Goal: Task Accomplishment & Management: Manage account settings

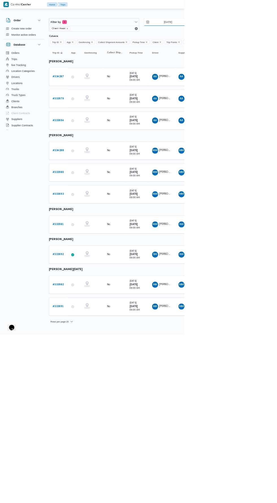
click at [257, 35] on input "[DATE]" at bounding box center [249, 32] width 64 height 11
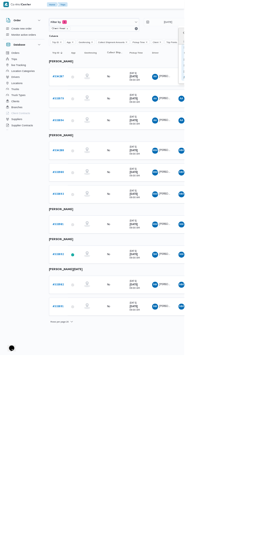
type input "[DATE]"
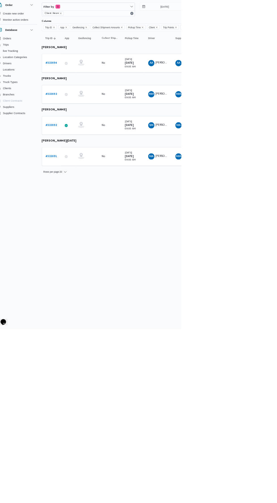
click at [94, 116] on b "# 333694" at bounding box center [87, 116] width 17 height 4
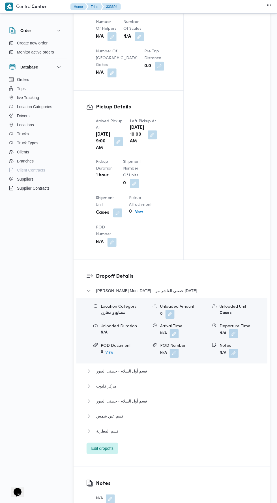
scroll to position [626, 0]
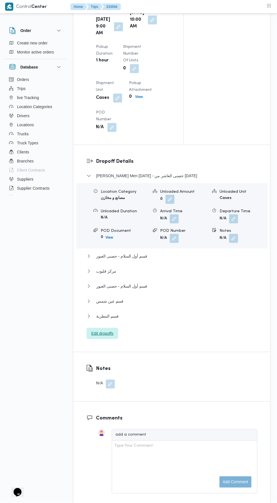
click at [100, 337] on span "Edit dropoffs" at bounding box center [102, 333] width 22 height 7
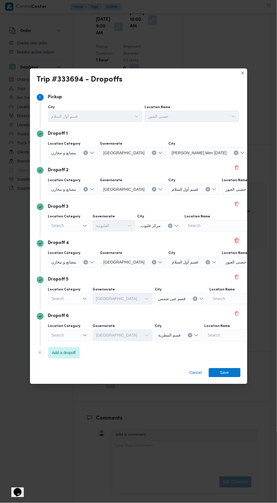
click at [237, 238] on button "Delete" at bounding box center [237, 240] width 7 height 7
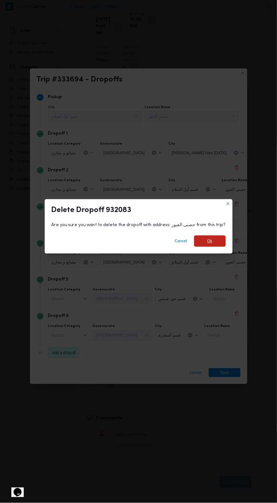
click at [208, 238] on span "Ok" at bounding box center [210, 241] width 5 height 7
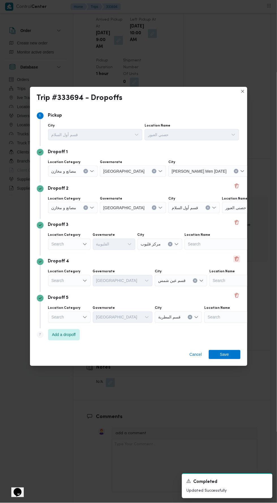
scroll to position [639, 0]
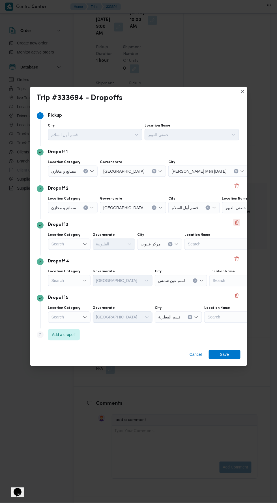
click at [236, 219] on button "Delete" at bounding box center [237, 222] width 7 height 7
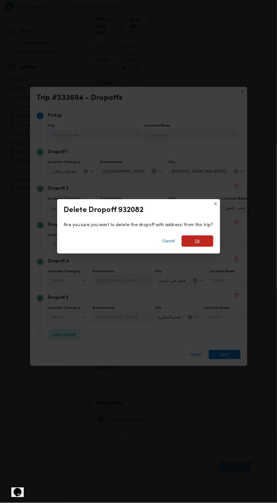
click at [204, 236] on span "Ok" at bounding box center [198, 241] width 32 height 11
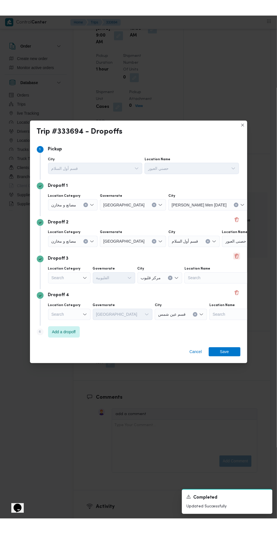
scroll to position [633, 0]
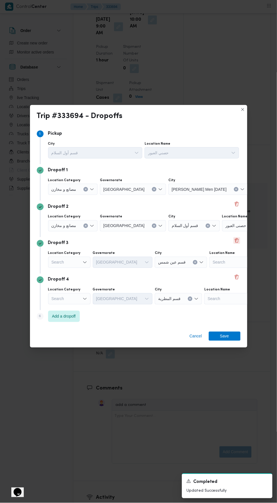
click at [234, 238] on button "Delete" at bounding box center [237, 240] width 7 height 7
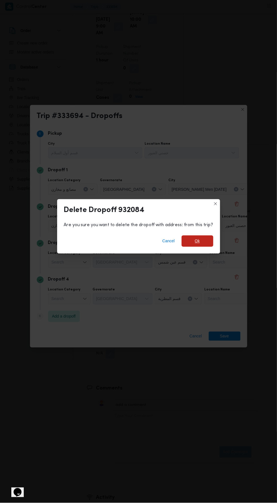
click at [198, 238] on span "Ok" at bounding box center [197, 241] width 5 height 7
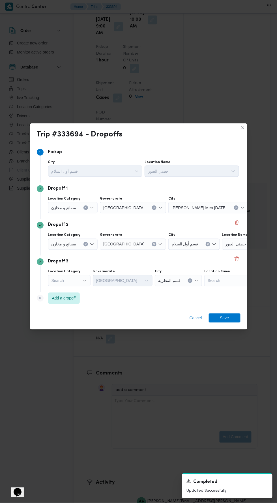
click at [82, 214] on div "مصانع و مخازن" at bounding box center [73, 207] width 50 height 11
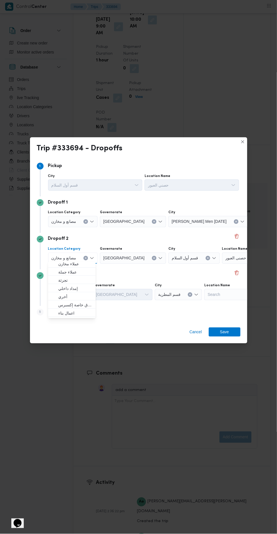
scroll to position [19, 0]
click at [82, 273] on span "عملاء جملة" at bounding box center [75, 271] width 34 height 7
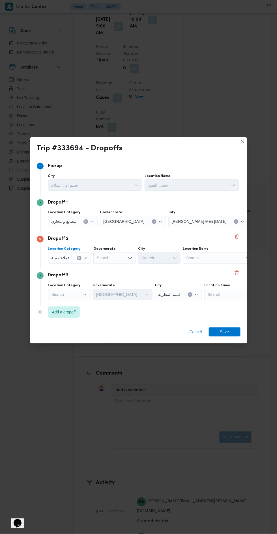
scroll to position [633, 0]
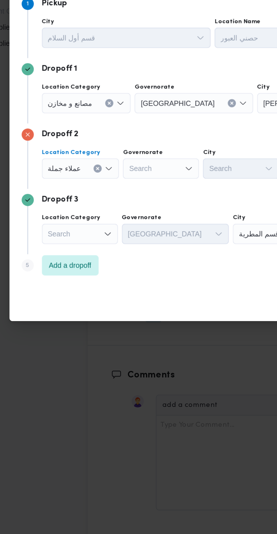
click at [120, 227] on div "Search" at bounding box center [133, 221] width 66 height 11
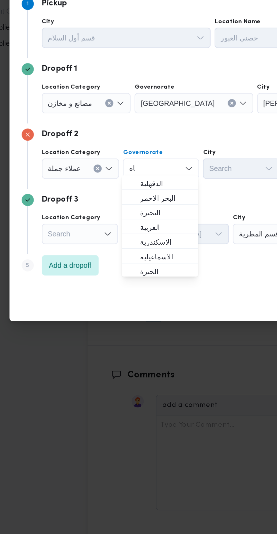
scroll to position [0, 0]
type input "قاه"
click at [119, 264] on span "الدقهلية" at bounding box center [117, 266] width 29 height 7
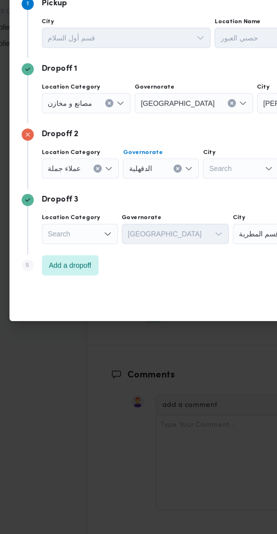
click at [121, 227] on div "الدقهلية Combo box. Selected. الدقهلية. Press Backspace to delete الدقهلية. Com…" at bounding box center [133, 221] width 66 height 11
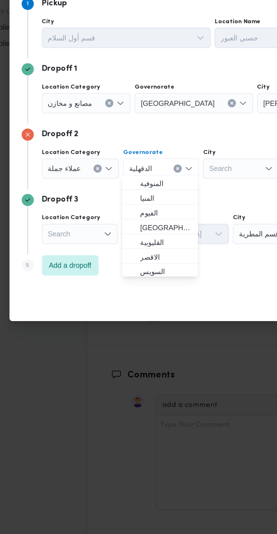
scroll to position [57, 0]
click at [118, 292] on span "[GEOGRAPHIC_DATA]" at bounding box center [117, 291] width 29 height 7
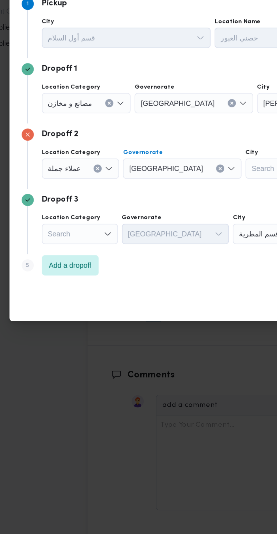
click at [168, 227] on div "Search" at bounding box center [208, 221] width 80 height 11
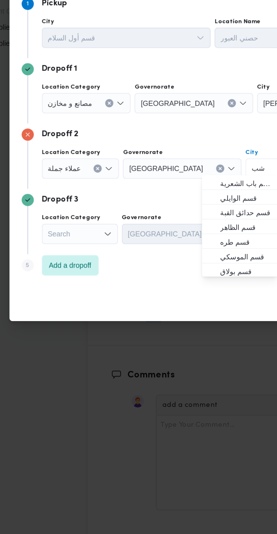
scroll to position [0, 0]
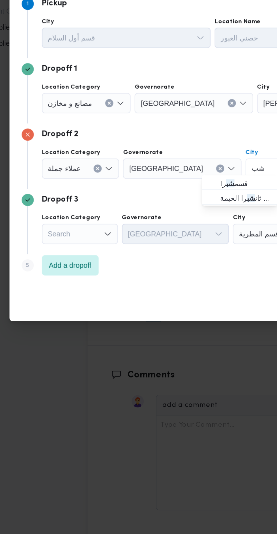
type input "شب"
click at [163, 261] on div "شب شب Combo box. Selected. شب. Selected. Combo box input. Search. Type some tex…" at bounding box center [183, 258] width 42 height 11
click at [165, 265] on span "قسم شب را" at bounding box center [162, 266] width 29 height 7
click at [78, 227] on div "Search" at bounding box center [73, 221] width 50 height 11
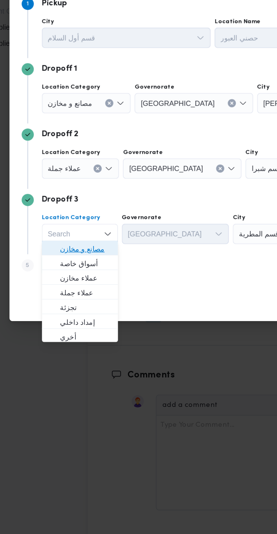
click at [77, 303] on span "مصانع و مخازن" at bounding box center [72, 303] width 29 height 7
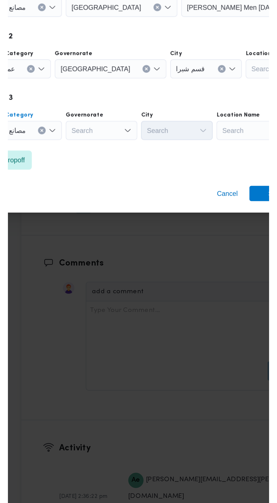
scroll to position [633, 0]
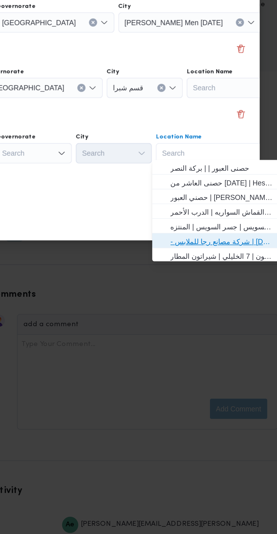
click at [232, 345] on span "- شركة مصانع رجا للملابس | [DATE] Clothing Co. | الشياخة الثانية عشر" at bounding box center [226, 344] width 57 height 7
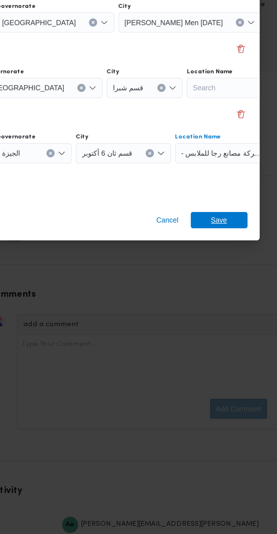
click at [228, 330] on span "Save" at bounding box center [224, 332] width 9 height 9
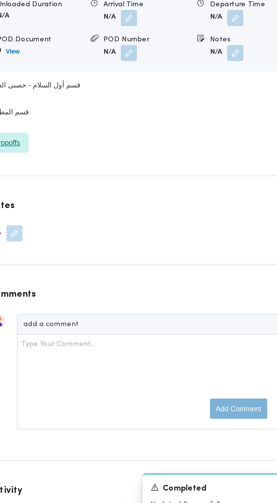
scroll to position [629, 0]
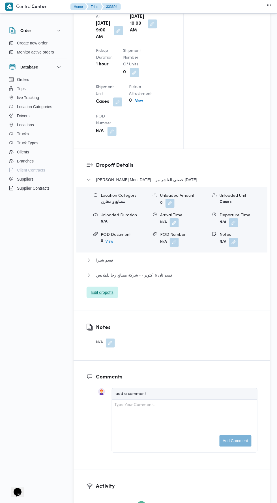
click at [116, 298] on span "Edit dropoffs" at bounding box center [103, 292] width 32 height 11
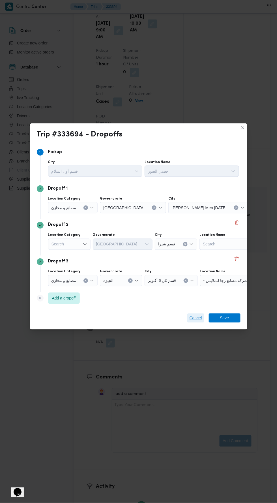
click at [190, 315] on span "Cancel" at bounding box center [196, 318] width 12 height 7
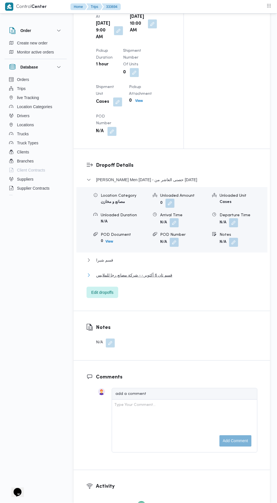
click at [131, 279] on span "قسم ثان 6 أكتوبر - - شركة مصانع رجا للملابس" at bounding box center [134, 275] width 76 height 7
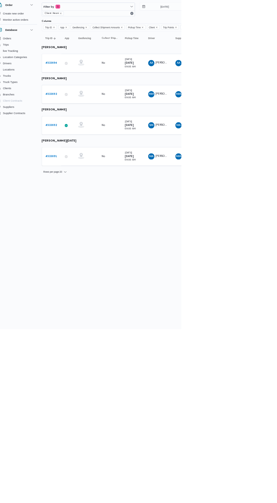
click at [89, 193] on td "Trip ID # 333692" at bounding box center [88, 206] width 28 height 27
click at [88, 205] on b "# 333692" at bounding box center [87, 206] width 17 height 4
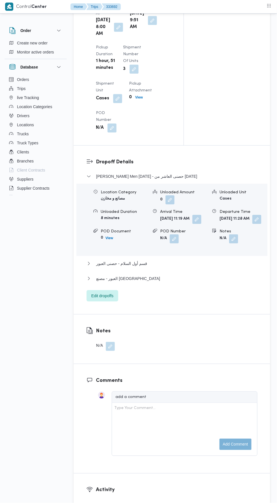
scroll to position [672, 0]
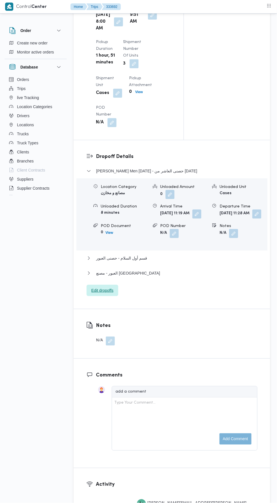
click at [113, 294] on span "Edit dropoffs" at bounding box center [102, 290] width 22 height 7
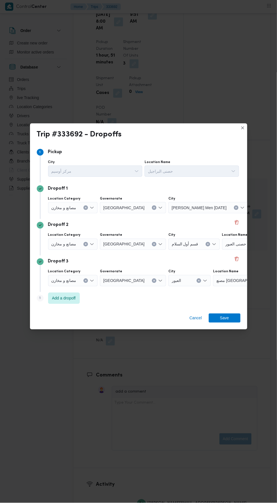
click at [254, 204] on span "حصنى العاشر من [DATE]" at bounding box center [275, 207] width 43 height 6
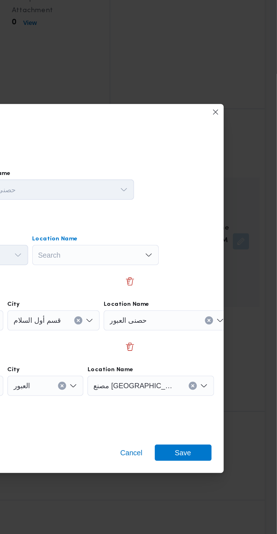
scroll to position [0, 18]
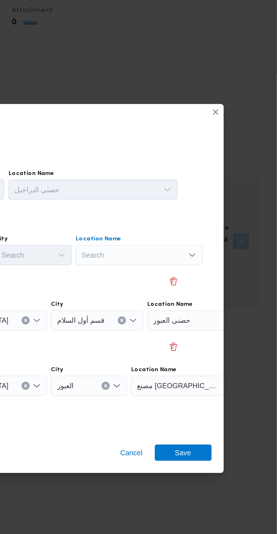
click at [210, 216] on div "Search Combo box. Selected. Combo box input. Search. Type some text or, to disp…" at bounding box center [200, 221] width 71 height 11
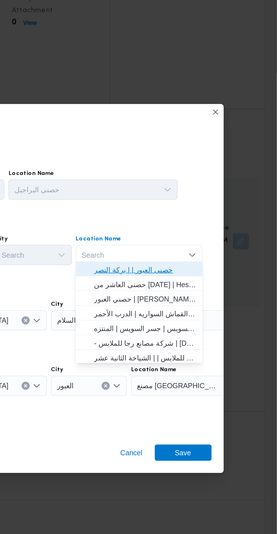
click at [206, 228] on span "حصنى العبور | | بركة النصر" at bounding box center [203, 230] width 57 height 7
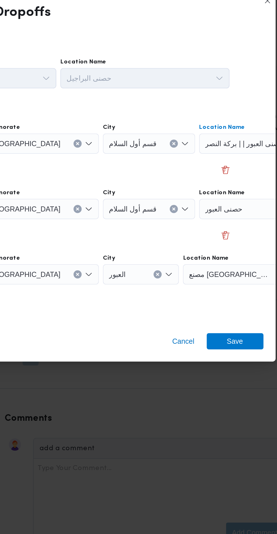
scroll to position [672, 0]
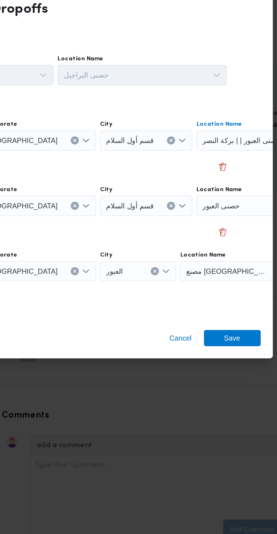
click at [232, 227] on div "حصنى العبور" at bounding box center [240, 221] width 71 height 11
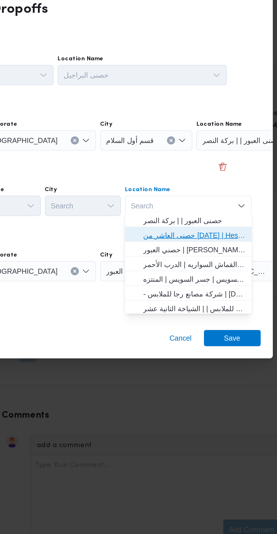
click at [220, 277] on span "حصنى العاشر من [DATE] | Hesni Textiles Factory | جزء من مدينة العاشر-مجاورات" at bounding box center [203, 274] width 57 height 7
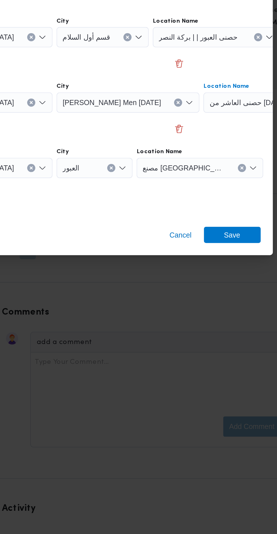
click at [238, 223] on icon "Clear input" at bounding box center [239, 222] width 2 height 2
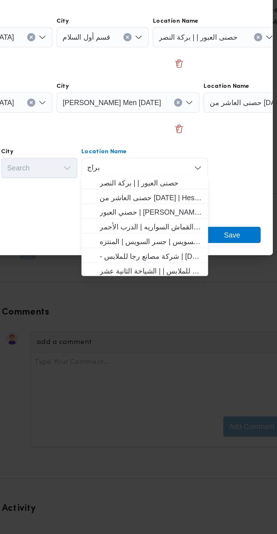
scroll to position [0, 0]
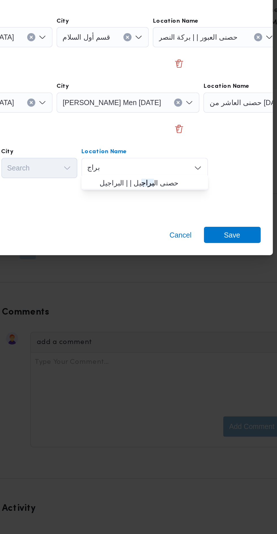
type input "براج"
click at [180, 302] on span "حصنى ال براج يل | | البراجيل" at bounding box center [179, 303] width 57 height 7
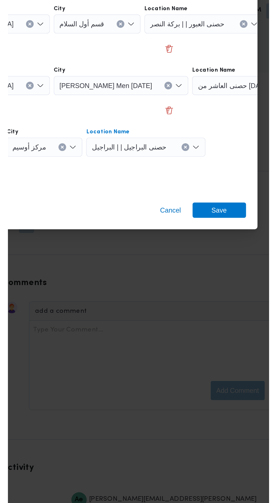
scroll to position [672, 0]
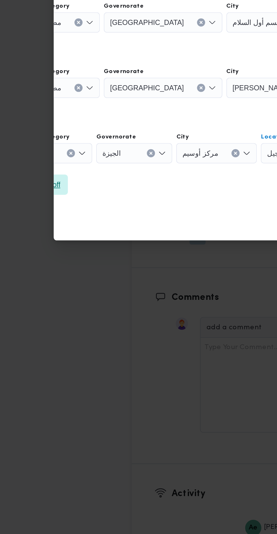
click at [35, 308] on span "Add a dropoff" at bounding box center [22, 312] width 32 height 11
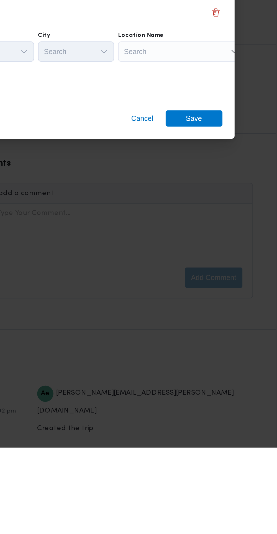
click at [225, 209] on div "Search" at bounding box center [257, 203] width 71 height 11
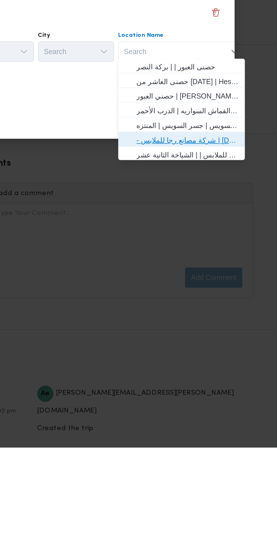
click at [231, 360] on span "- شركة مصانع رجا للملابس | [DATE] Clothing Co. | الشياخة الثانية عشر" at bounding box center [221, 362] width 57 height 7
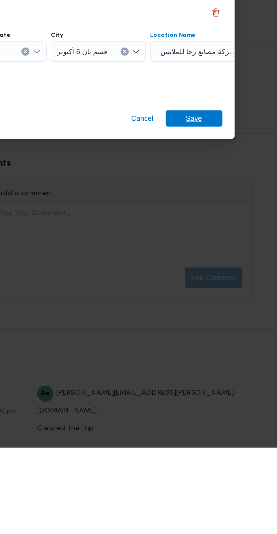
click at [231, 352] on span "Save" at bounding box center [225, 350] width 32 height 9
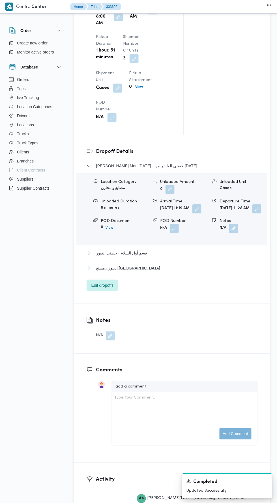
click at [168, 272] on button "العبور - مصنع [GEOGRAPHIC_DATA]" at bounding box center [172, 268] width 171 height 7
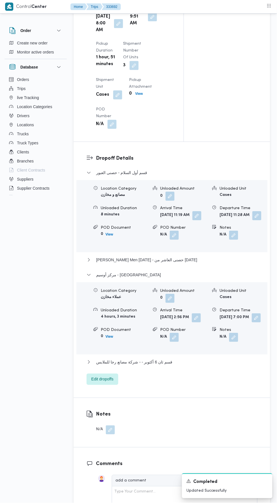
scroll to position [684, 0]
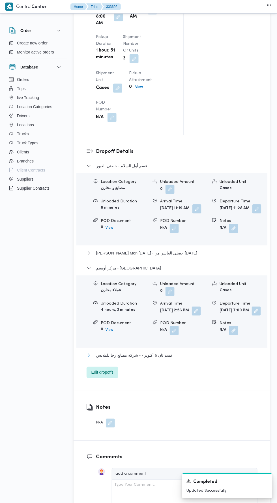
click at [180, 359] on button "قسم ثان 6 أكتوبر - - شركة مصانع رجا للملابس" at bounding box center [172, 355] width 171 height 7
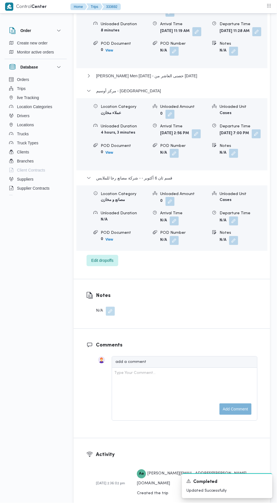
scroll to position [862, 0]
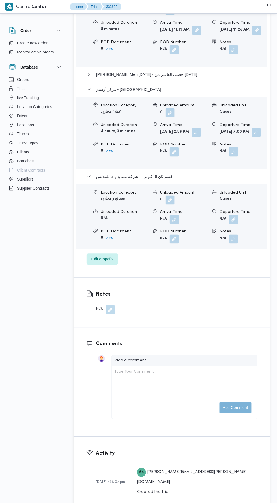
click at [237, 224] on button "button" at bounding box center [233, 219] width 9 height 9
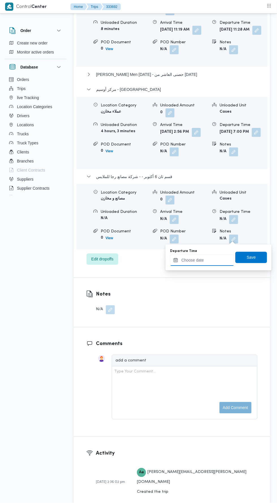
click at [221, 260] on input "Departure Time" at bounding box center [202, 260] width 64 height 11
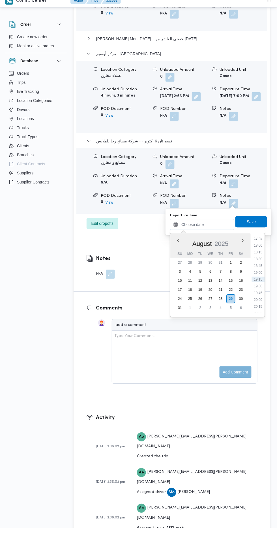
scroll to position [892, 0]
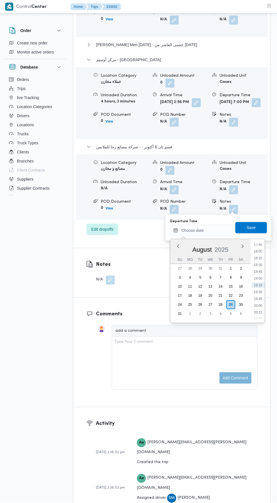
click at [256, 278] on li "19:00" at bounding box center [258, 279] width 13 height 6
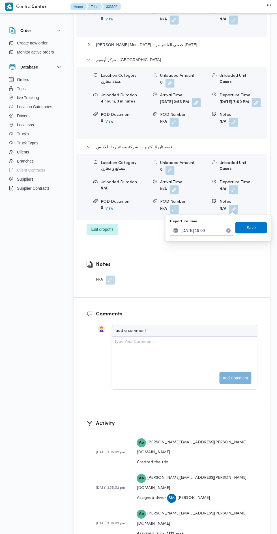
click at [207, 231] on input "[DATE] 19:00" at bounding box center [202, 230] width 64 height 11
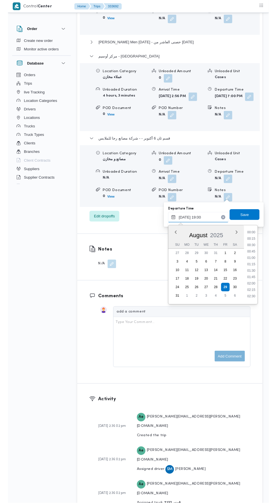
scroll to position [477, 0]
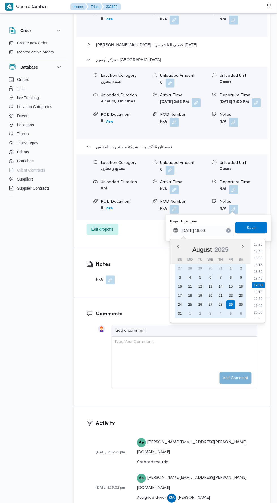
click at [211, 304] on div "27" at bounding box center [210, 304] width 9 height 9
type input "[DATE] 19:00"
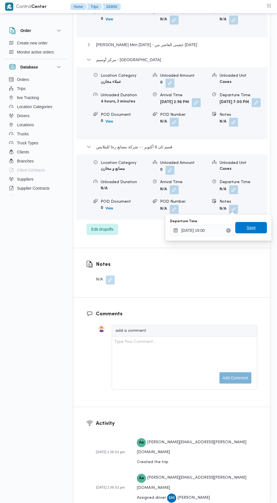
click at [256, 225] on span "Save" at bounding box center [251, 228] width 9 height 7
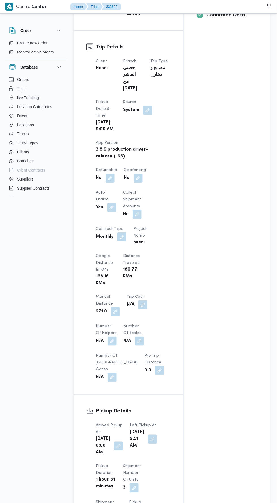
scroll to position [270, 0]
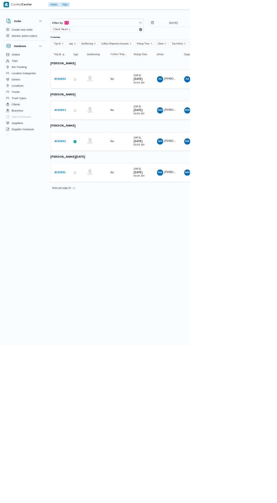
click at [91, 159] on b "# 333693" at bounding box center [87, 161] width 17 height 4
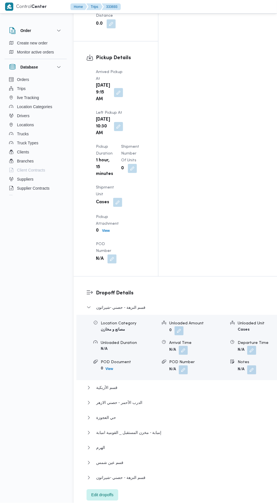
scroll to position [713, 0]
click at [153, 474] on button "قسم النزهة - حصني -شيراتون" at bounding box center [186, 477] width 198 height 7
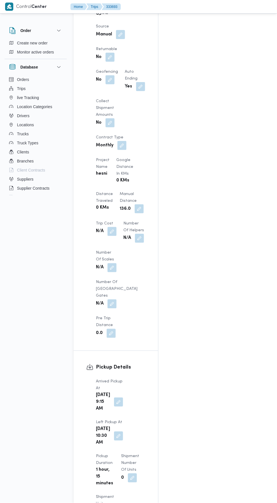
scroll to position [402, 0]
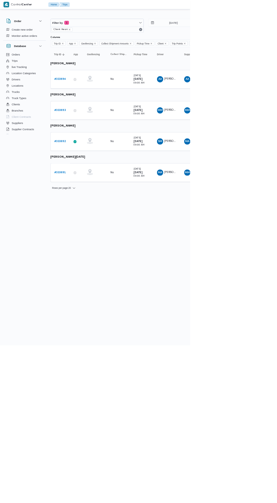
click at [90, 249] on b "# 333691" at bounding box center [87, 251] width 17 height 4
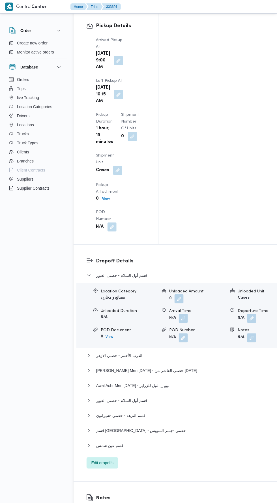
scroll to position [739, 0]
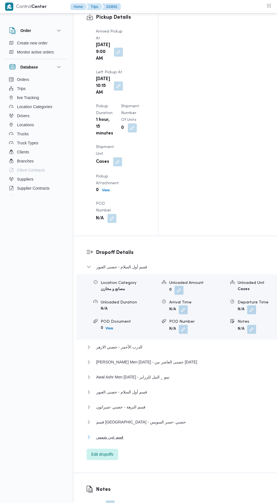
click at [189, 434] on button "قسم عين شمس" at bounding box center [186, 437] width 198 height 7
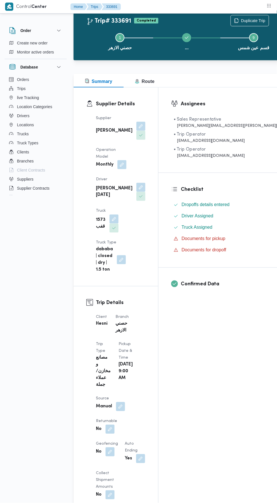
scroll to position [0, 0]
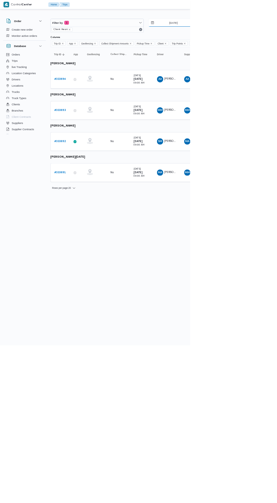
click at [250, 33] on input "[DATE]" at bounding box center [249, 32] width 64 height 11
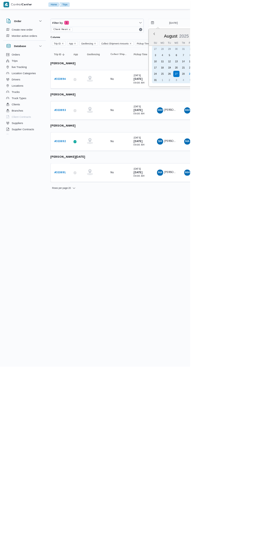
click at [268, 106] on div "28" at bounding box center [267, 107] width 9 height 9
type input "[DATE]"
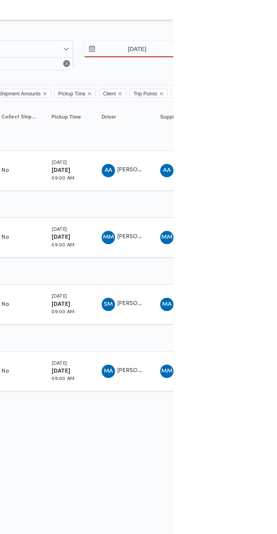
click at [277, 18] on div at bounding box center [244, 22] width 340 height 9
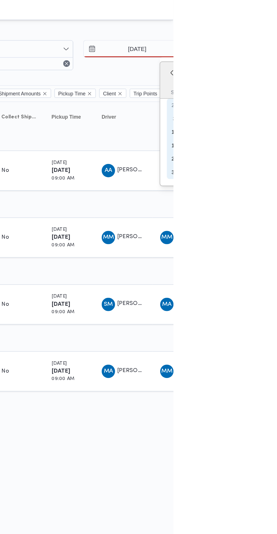
type input "[DATE]"
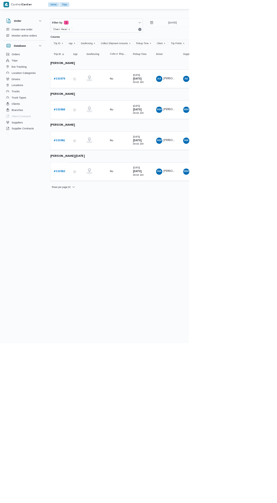
click at [89, 115] on b "# 333979" at bounding box center [87, 116] width 17 height 4
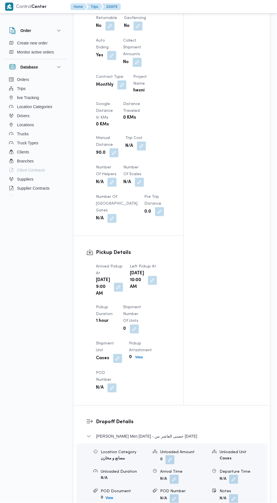
scroll to position [370, 0]
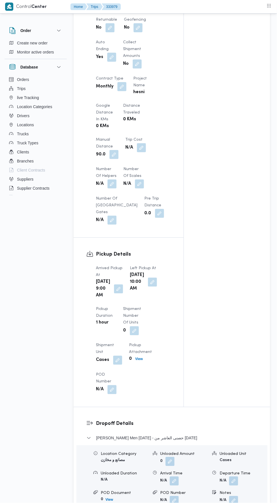
click at [116, 159] on button "button" at bounding box center [114, 154] width 9 height 9
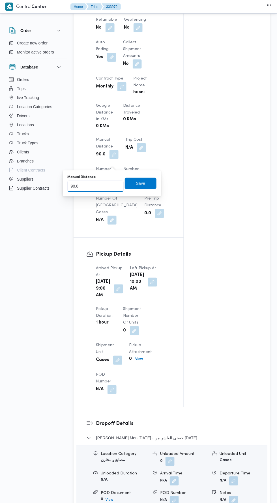
click at [100, 187] on input "90.0" at bounding box center [95, 186] width 56 height 11
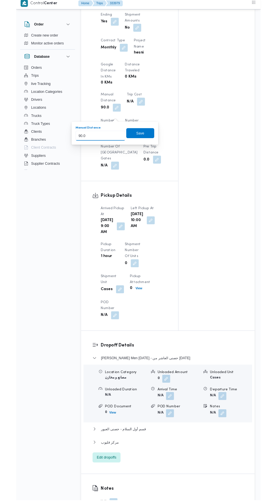
scroll to position [400, 0]
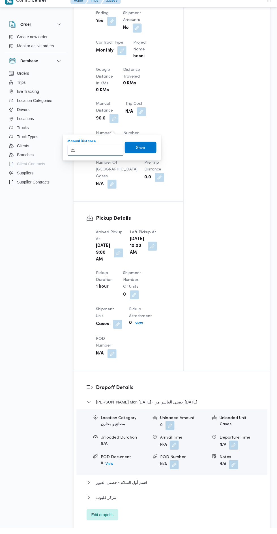
type input "210"
click at [150, 156] on span "Save" at bounding box center [141, 153] width 32 height 11
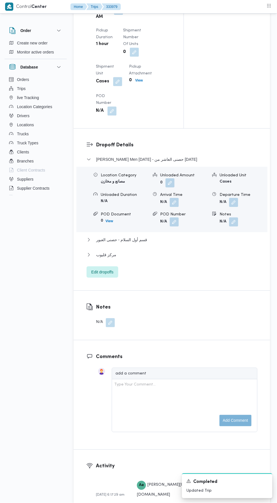
scroll to position [648, 0]
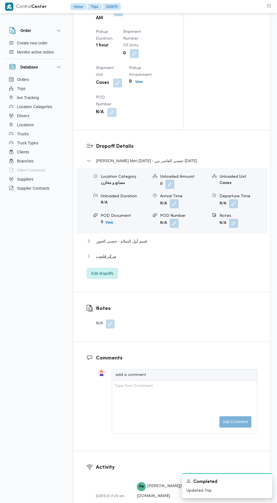
click at [189, 260] on button "مركز قليوب" at bounding box center [172, 256] width 171 height 7
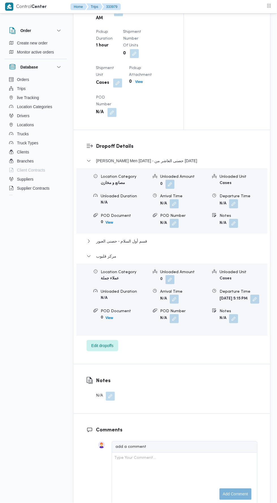
click at [251, 304] on button "button" at bounding box center [255, 299] width 9 height 9
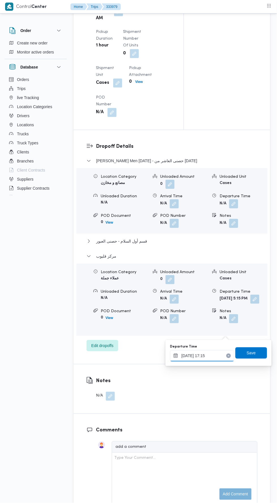
click at [214, 355] on input "[DATE] 17:15" at bounding box center [202, 355] width 64 height 11
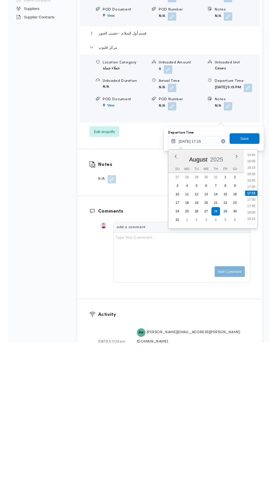
scroll to position [684, 0]
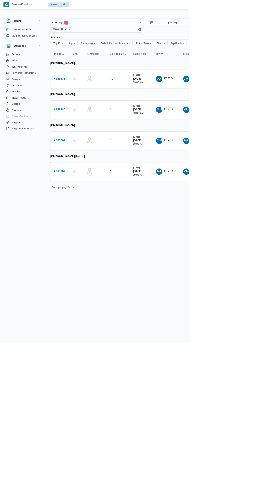
click at [91, 249] on b "# 333982" at bounding box center [87, 251] width 17 height 4
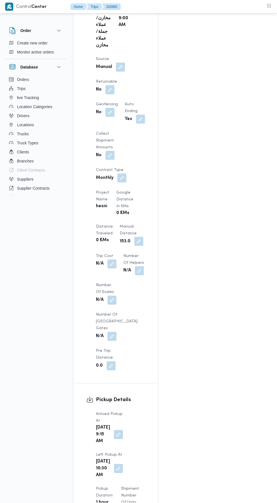
scroll to position [376, 0]
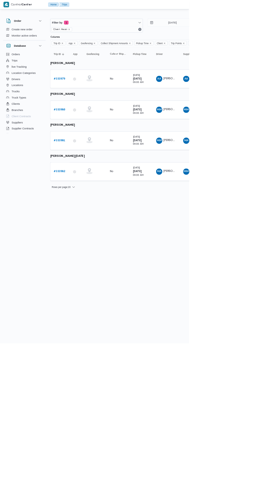
click at [90, 159] on b "# 333980" at bounding box center [87, 161] width 17 height 4
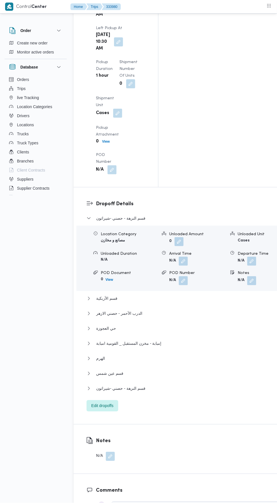
scroll to position [795, 0]
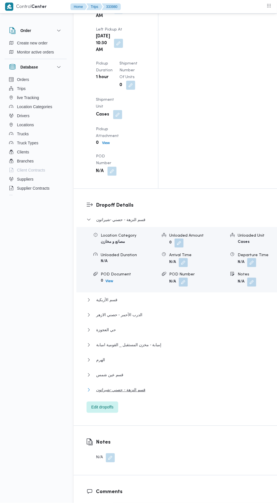
click at [159, 387] on button "قسم النزهة - حصني -شيراتون" at bounding box center [186, 390] width 198 height 7
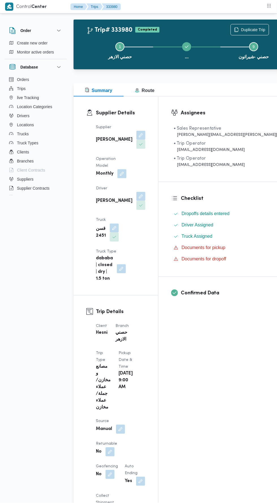
scroll to position [0, 0]
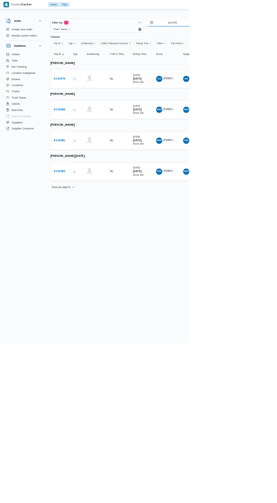
click at [247, 31] on input "[DATE]" at bounding box center [249, 32] width 64 height 11
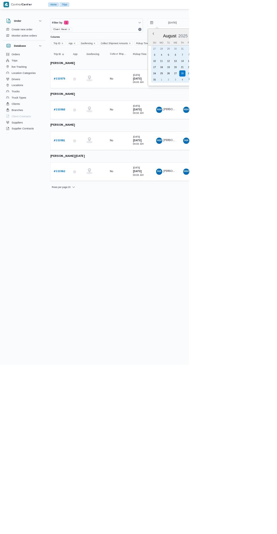
click at [275, 104] on div "29" at bounding box center [277, 107] width 9 height 9
type input "[DATE]"
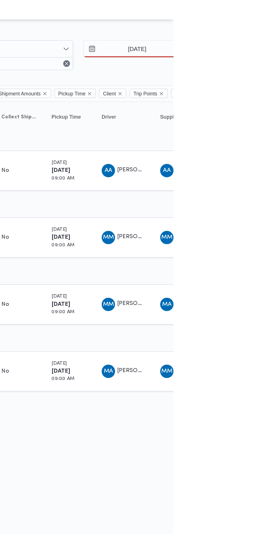
click at [277, 23] on div at bounding box center [244, 22] width 340 height 9
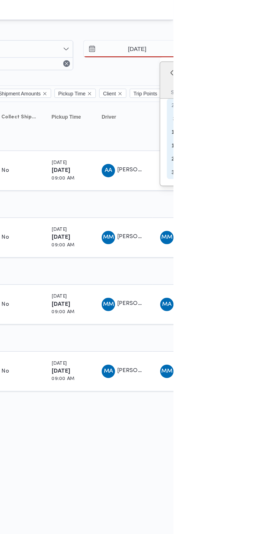
type input "[DATE]"
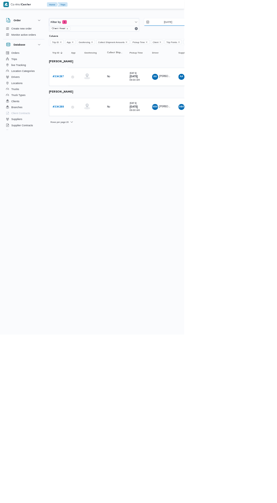
click at [253, 34] on input "[DATE]" at bounding box center [249, 32] width 64 height 11
click at [94, 115] on b "# 334287" at bounding box center [87, 116] width 17 height 4
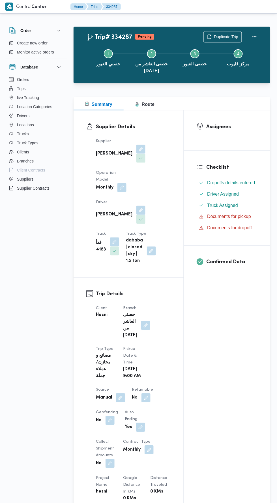
click at [134, 149] on span at bounding box center [140, 149] width 12 height 9
click at [136, 153] on button "button" at bounding box center [140, 149] width 9 height 9
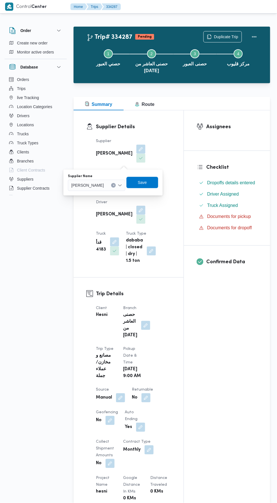
click at [104, 182] on span "[PERSON_NAME]" at bounding box center [87, 185] width 33 height 6
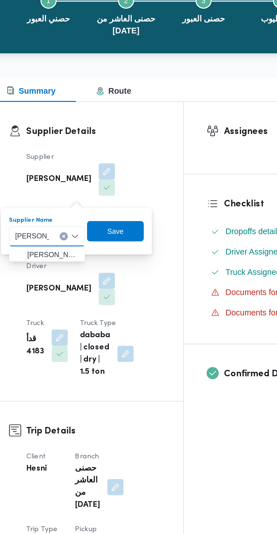
type input "[PERSON_NAME]"
click at [129, 196] on mark "[PERSON_NAME]" at bounding box center [145, 195] width 33 height 5
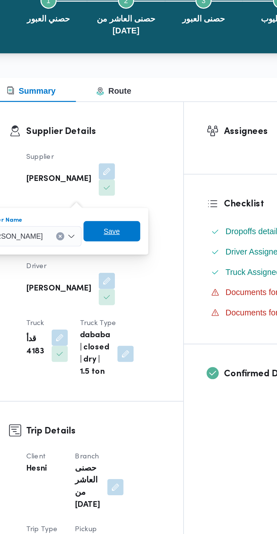
click at [153, 185] on span "Save" at bounding box center [144, 182] width 32 height 11
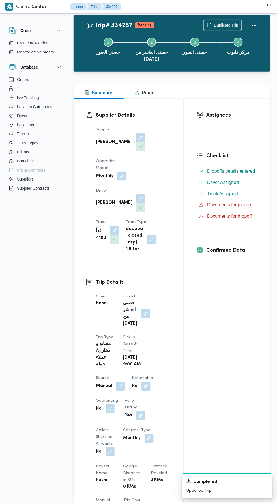
scroll to position [16, 0]
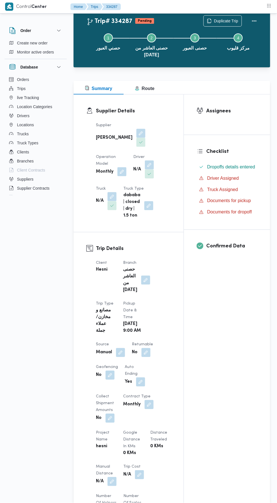
click at [145, 170] on button "button" at bounding box center [149, 165] width 9 height 9
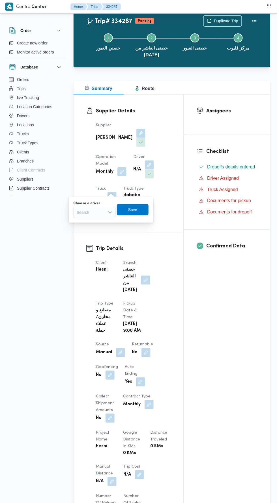
click at [110, 212] on icon "Open list of options" at bounding box center [110, 212] width 5 height 5
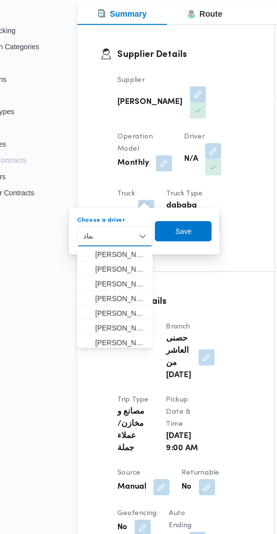
scroll to position [0, 0]
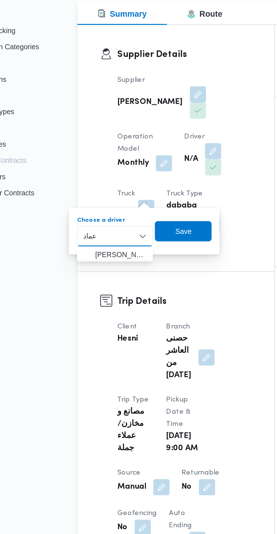
type input "عماد"
click at [102, 223] on span "[PERSON_NAME][DATE]" at bounding box center [98, 222] width 29 height 7
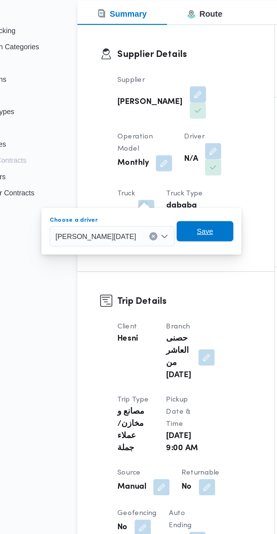
click at [136, 210] on span "Save" at bounding box center [145, 209] width 32 height 11
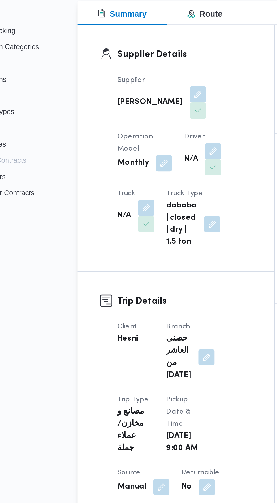
click at [117, 192] on button "button" at bounding box center [112, 196] width 9 height 9
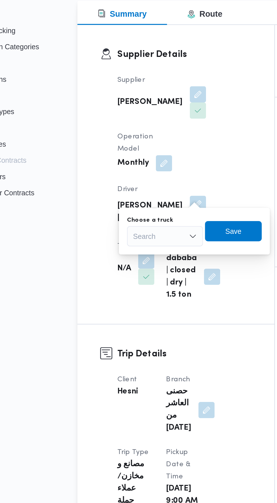
click at [134, 212] on div "Search" at bounding box center [122, 212] width 42 height 11
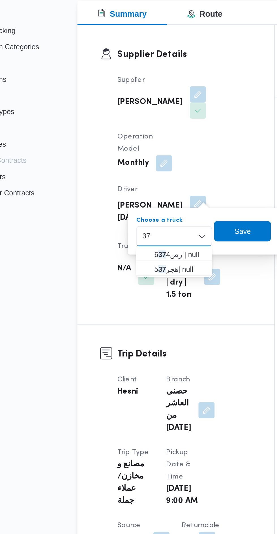
type input "3"
type input "15"
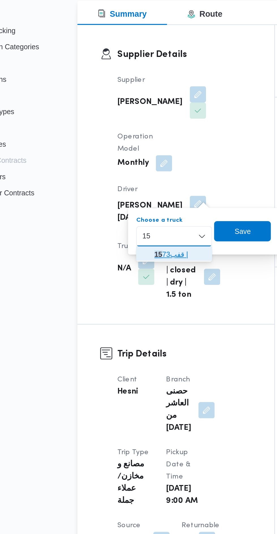
click at [135, 223] on span "15 73قفب |" at bounding box center [131, 222] width 29 height 7
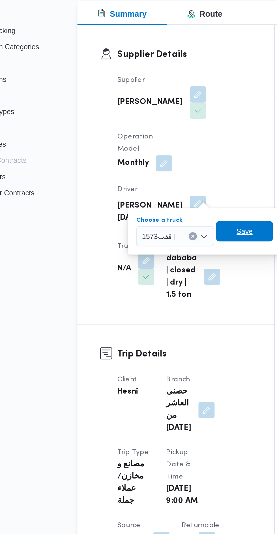
click at [160, 209] on span "Save" at bounding box center [167, 209] width 32 height 11
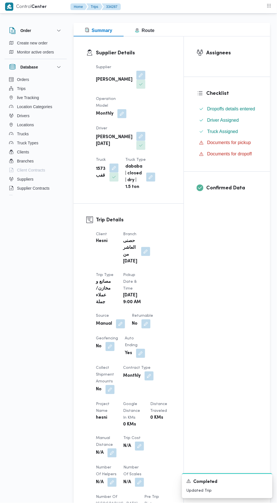
scroll to position [107, 0]
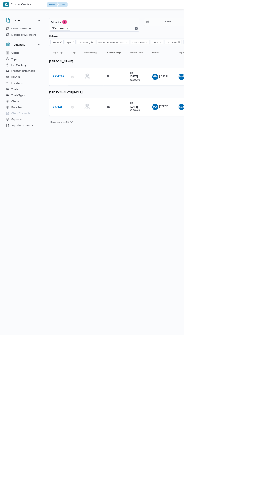
click at [91, 116] on b "# 334288" at bounding box center [87, 116] width 17 height 4
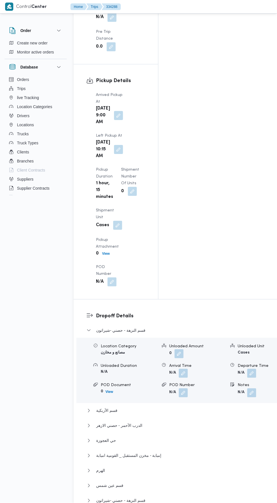
scroll to position [690, 0]
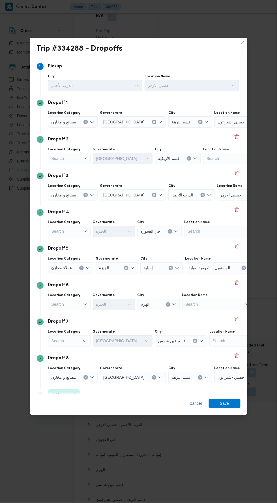
click at [236, 128] on div "Search" at bounding box center [250, 121] width 71 height 11
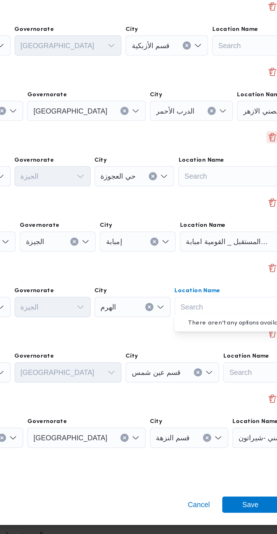
click at [235, 217] on button "Delete" at bounding box center [237, 218] width 7 height 7
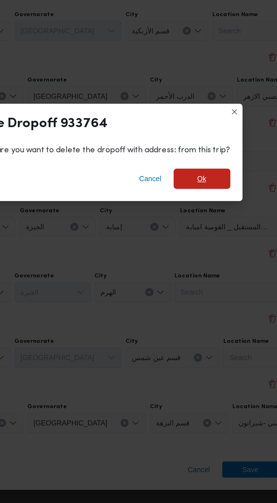
click at [202, 236] on span "Ok" at bounding box center [198, 241] width 32 height 11
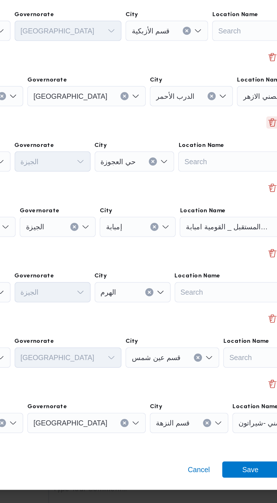
scroll to position [700, 0]
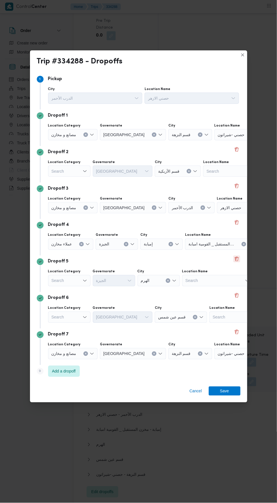
click at [234, 256] on button "Delete" at bounding box center [237, 259] width 7 height 7
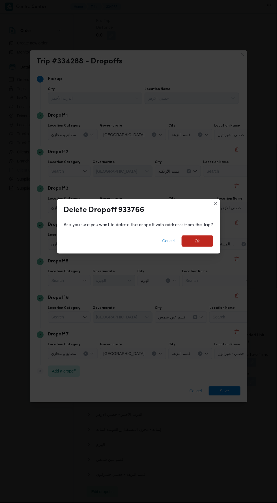
click at [198, 240] on span "Ok" at bounding box center [197, 241] width 5 height 7
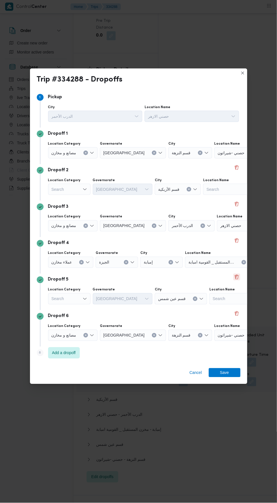
click at [235, 274] on button "Delete" at bounding box center [237, 277] width 7 height 7
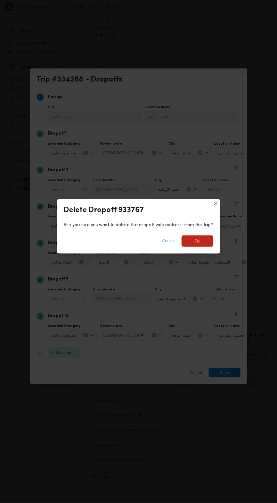
click at [200, 241] on span "Ok" at bounding box center [198, 241] width 32 height 11
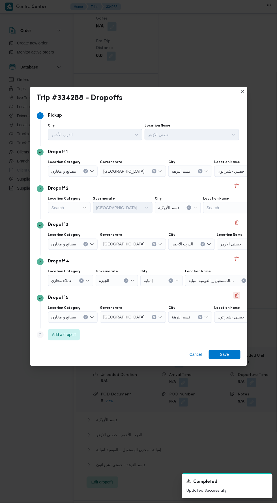
scroll to position [720, 0]
click at [229, 168] on div "حصني -شيراتون" at bounding box center [250, 171] width 71 height 11
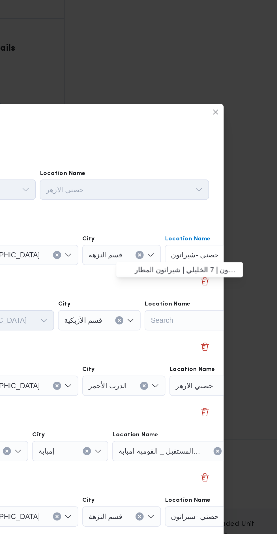
scroll to position [0, 0]
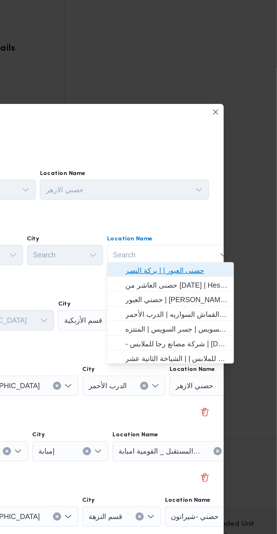
click at [229, 194] on span "حصنى العبور | | بركة النصر" at bounding box center [221, 193] width 57 height 7
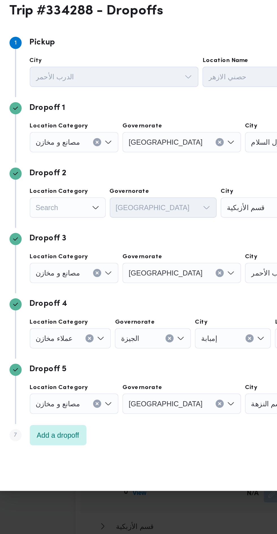
scroll to position [720, 0]
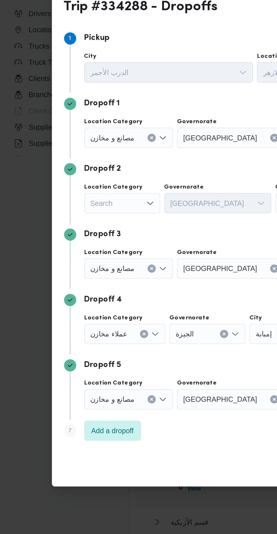
click at [80, 191] on div "Search" at bounding box center [73, 185] width 50 height 11
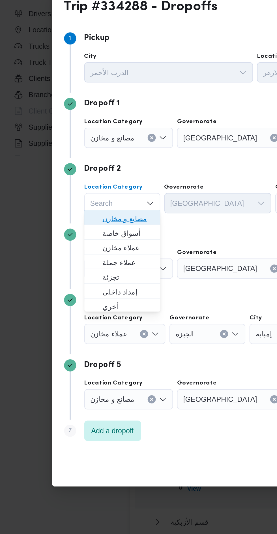
click at [84, 228] on span "مصانع و مخازن" at bounding box center [72, 230] width 29 height 7
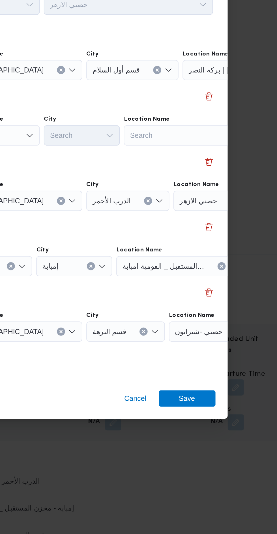
click at [230, 191] on div "Search" at bounding box center [257, 185] width 71 height 11
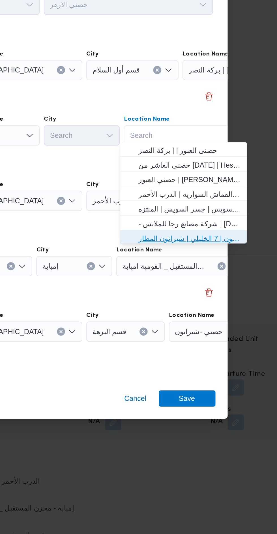
click at [232, 277] on span "حصني -شيراتون | 7 الخليلي | شيراتون المطار" at bounding box center [226, 279] width 57 height 7
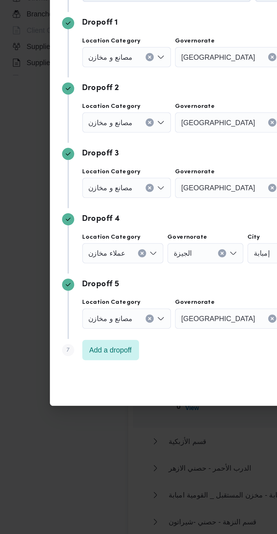
click at [87, 191] on div "مصانع و مخازن" at bounding box center [73, 185] width 50 height 11
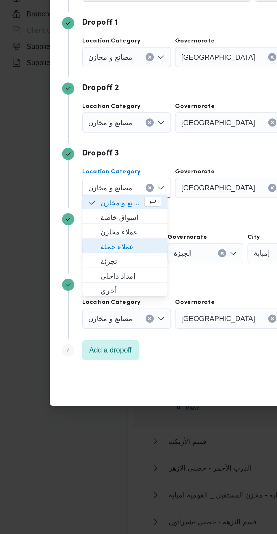
click at [85, 288] on span "عملاء جملة" at bounding box center [75, 291] width 34 height 7
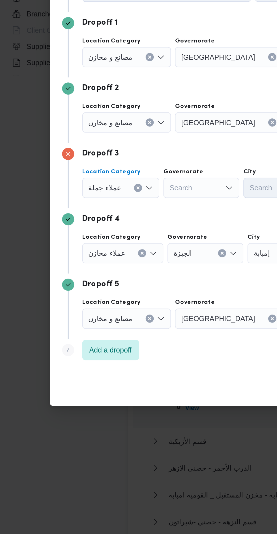
click at [118, 191] on div "Search" at bounding box center [133, 185] width 66 height 11
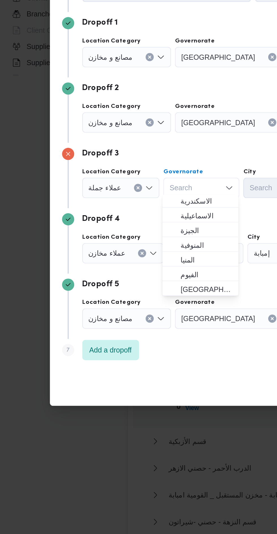
scroll to position [40, 0]
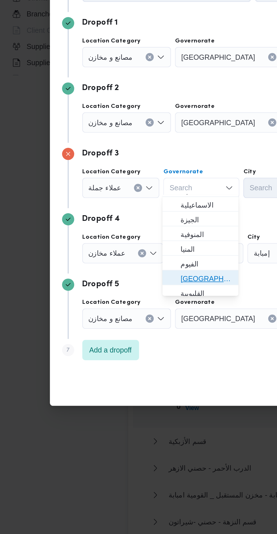
click at [122, 310] on span "[GEOGRAPHIC_DATA]" at bounding box center [117, 309] width 29 height 7
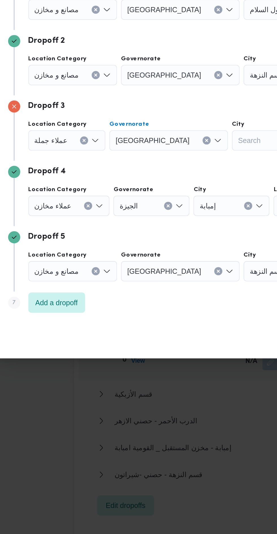
scroll to position [720, 0]
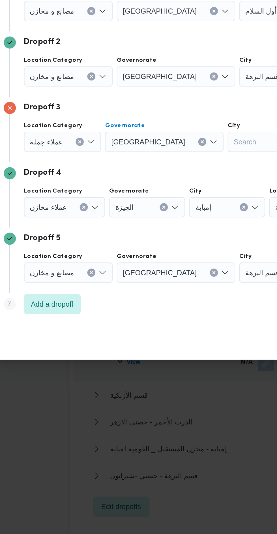
click at [168, 191] on div "Search" at bounding box center [194, 185] width 52 height 11
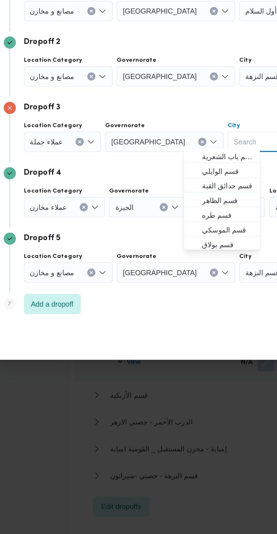
type input "ر"
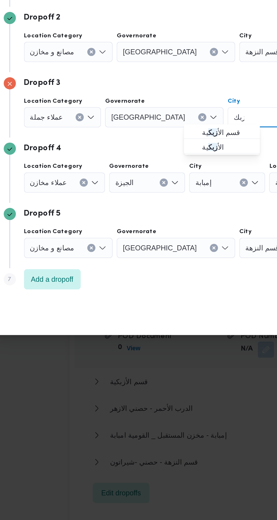
type input "زبك"
click at [167, 260] on span "قسم الأ زبك ية" at bounding box center [162, 260] width 29 height 7
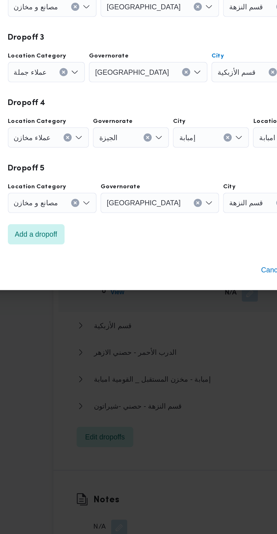
click at [80, 191] on div "عملاء مخازن" at bounding box center [73, 185] width 50 height 11
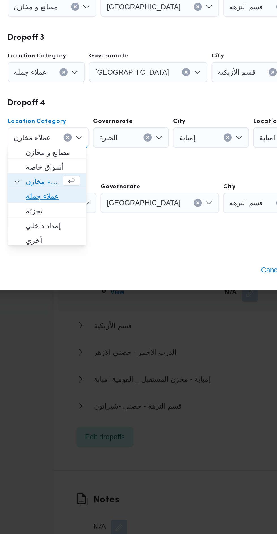
click at [81, 327] on span "عملاء جملة" at bounding box center [73, 327] width 30 height 7
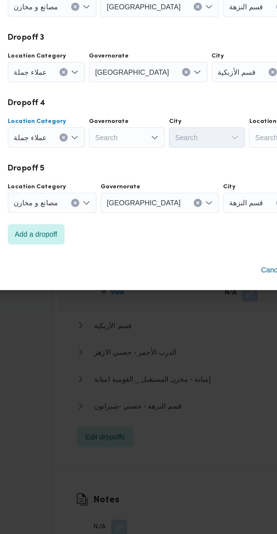
click at [117, 191] on div "Search" at bounding box center [133, 185] width 66 height 11
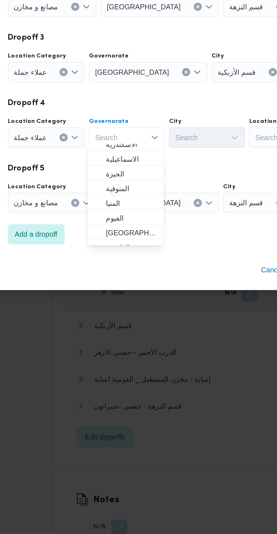
scroll to position [38, 0]
click at [126, 349] on span "[GEOGRAPHIC_DATA]" at bounding box center [117, 347] width 29 height 7
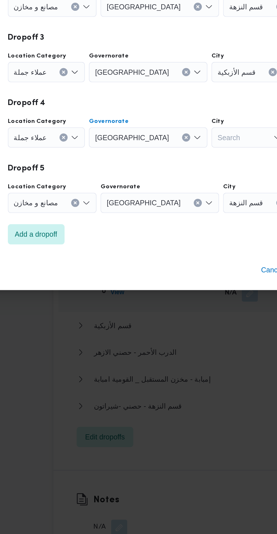
click at [168, 191] on div "Search" at bounding box center [194, 185] width 52 height 11
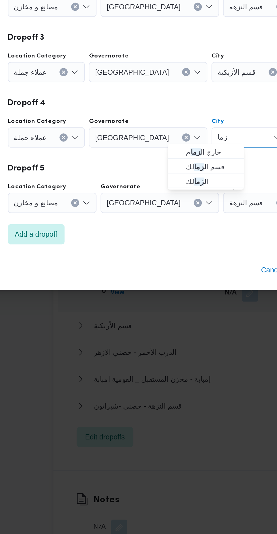
type input "زما"
click at [169, 312] on span "قسم ال زما لك" at bounding box center [162, 311] width 29 height 7
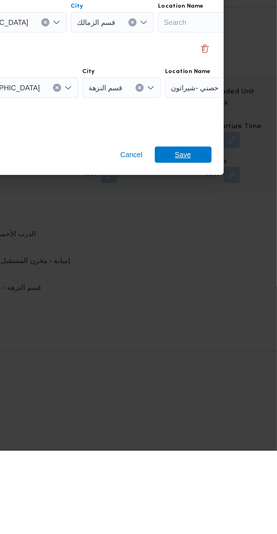
click at [233, 370] on span "Save" at bounding box center [225, 368] width 32 height 9
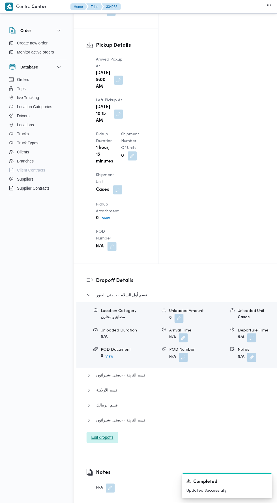
scroll to position [697, 0]
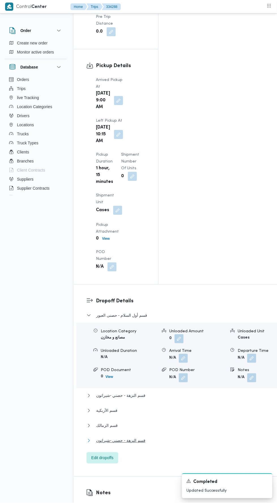
click at [178, 438] on button "قسم النزهة - حصني -شيراتون" at bounding box center [186, 441] width 198 height 7
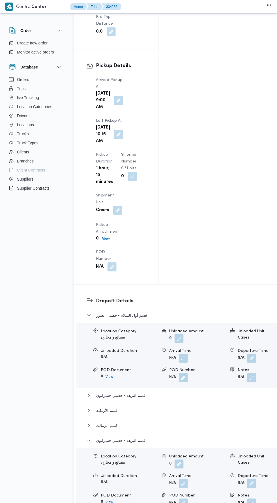
click at [231, 493] on div "Notes N/A" at bounding box center [263, 500] width 64 height 15
click at [247, 479] on button "button" at bounding box center [251, 483] width 9 height 9
click at [211, 313] on input "Departure Time" at bounding box center [202, 316] width 64 height 11
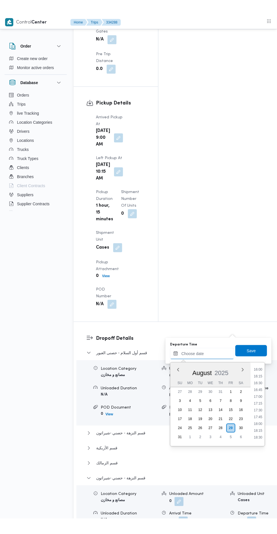
scroll to position [435, 0]
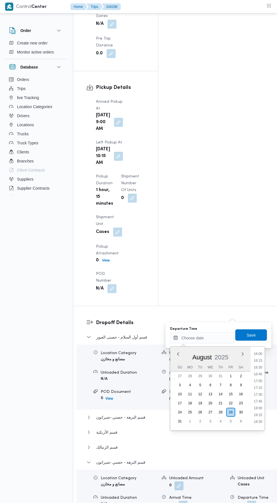
click at [259, 408] on li "18:00" at bounding box center [258, 409] width 13 height 6
type input "[DATE] 18:00"
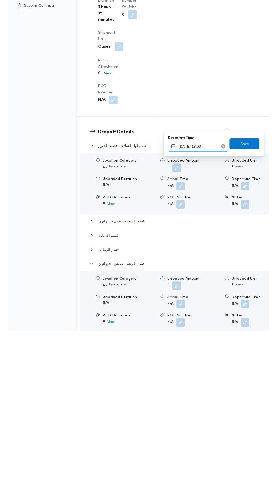
scroll to position [675, 0]
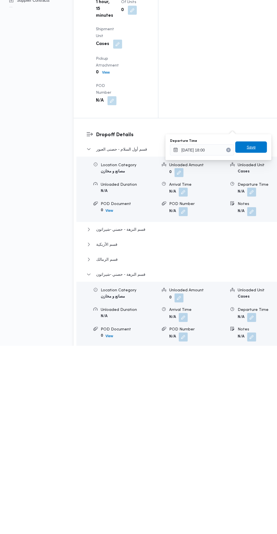
click at [257, 334] on span "Save" at bounding box center [252, 335] width 32 height 11
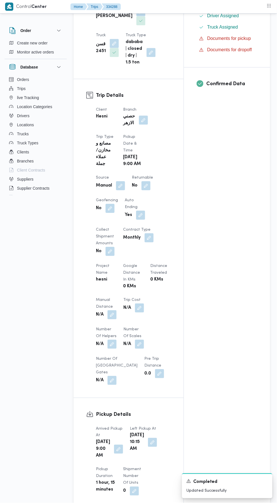
scroll to position [199, 0]
click at [113, 318] on button "button" at bounding box center [112, 314] width 9 height 9
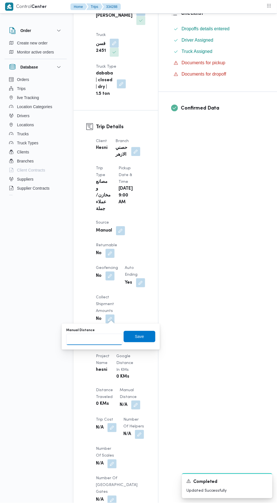
click at [112, 339] on input "Manual Distance" at bounding box center [94, 339] width 56 height 11
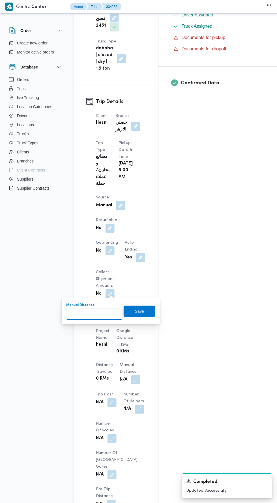
scroll to position [234, 0]
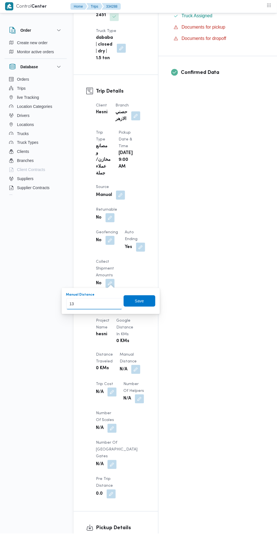
type input "138"
click at [148, 306] on span "Save" at bounding box center [140, 301] width 32 height 11
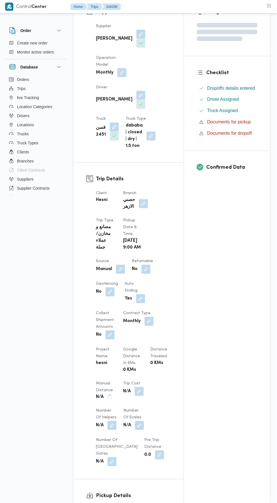
scroll to position [0, 0]
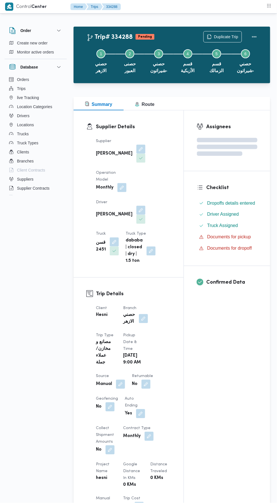
click at [258, 35] on button "Actions" at bounding box center [254, 36] width 11 height 11
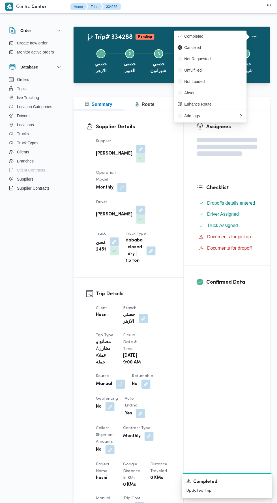
click at [234, 36] on span "Completed" at bounding box center [214, 36] width 59 height 5
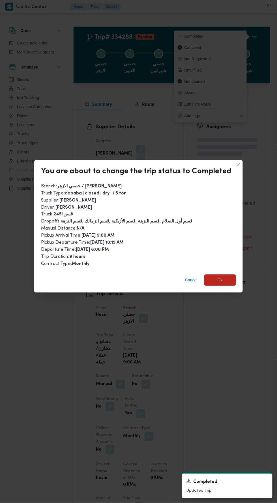
click at [219, 277] on span "Ok" at bounding box center [220, 280] width 5 height 7
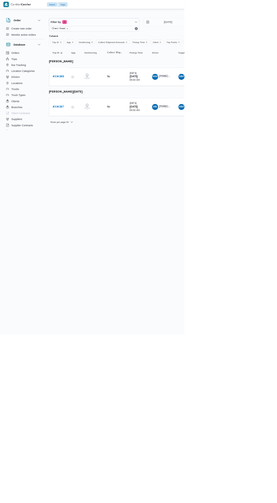
click at [88, 162] on link "# 334287" at bounding box center [87, 160] width 17 height 7
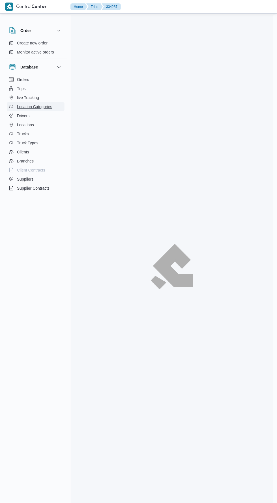
click at [61, 107] on button "Location Categories" at bounding box center [36, 106] width 58 height 9
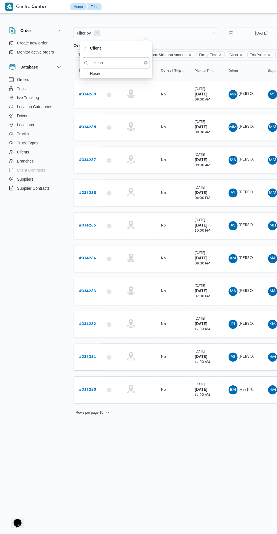
type input "Hesn"
click at [128, 76] on span "Hesni" at bounding box center [119, 73] width 59 height 7
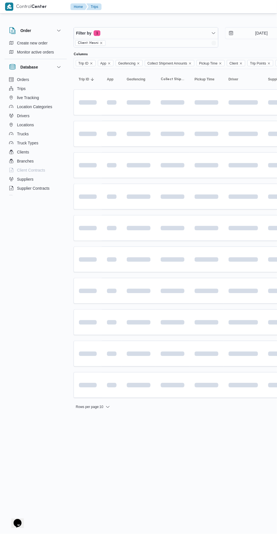
click at [151, 174] on td at bounding box center [139, 165] width 34 height 26
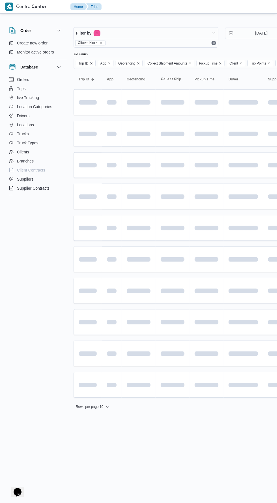
click at [198, 206] on td at bounding box center [207, 197] width 34 height 26
click at [257, 31] on input "22/8/2025" at bounding box center [258, 32] width 64 height 11
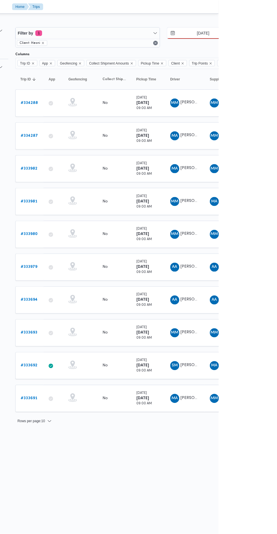
click at [273, 34] on input "5/9/2025" at bounding box center [258, 32] width 64 height 11
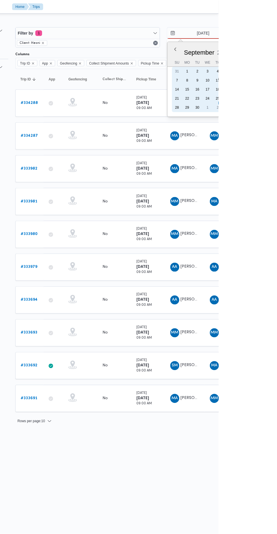
click at [235, 71] on div "31" at bounding box center [235, 71] width 9 height 9
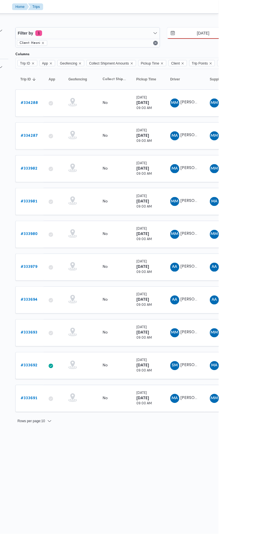
click at [270, 33] on input "31/8/2025" at bounding box center [258, 32] width 64 height 11
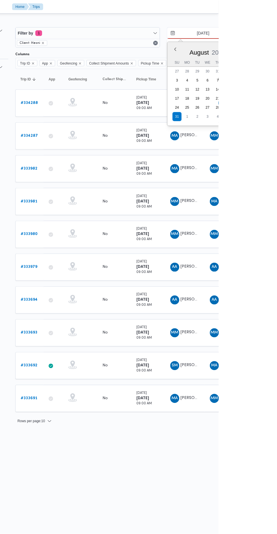
type input "[DATE]"
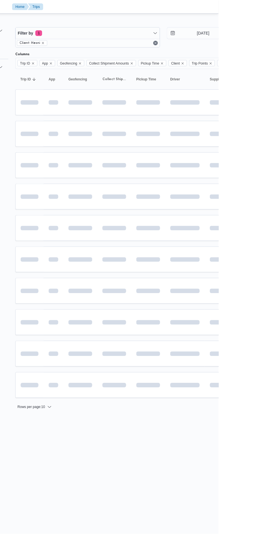
click at [255, 206] on td at bounding box center [244, 197] width 40 height 26
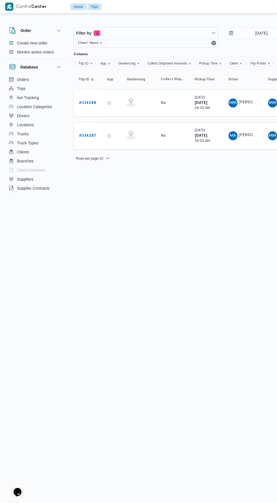
click at [90, 135] on b "# 334287" at bounding box center [87, 136] width 17 height 4
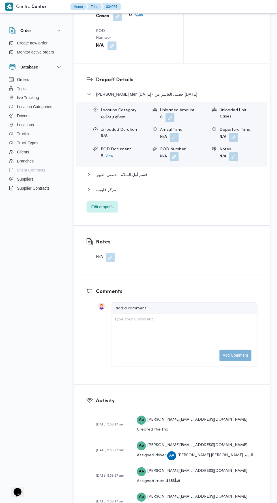
scroll to position [716, 0]
click at [114, 213] on span "Edit dropoffs" at bounding box center [103, 207] width 32 height 11
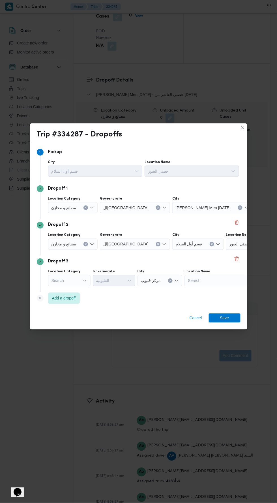
click at [258, 211] on span "حصنى العاشر من [DATE]" at bounding box center [279, 207] width 43 height 6
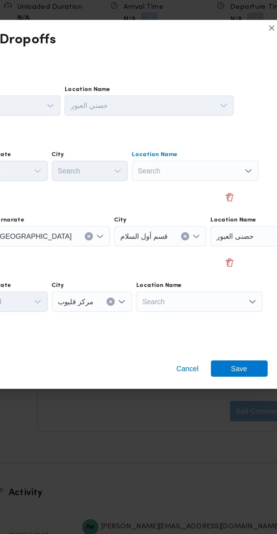
click at [200, 223] on div "Search Combo box. Selected. Combo box input. Search. Type some text or, to disp…" at bounding box center [200, 221] width 71 height 11
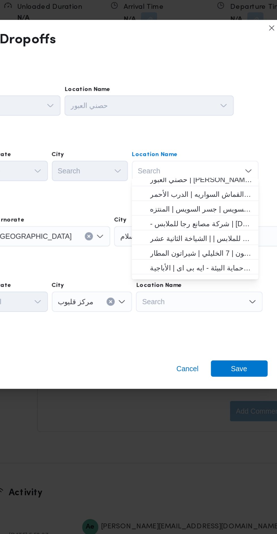
scroll to position [19, 0]
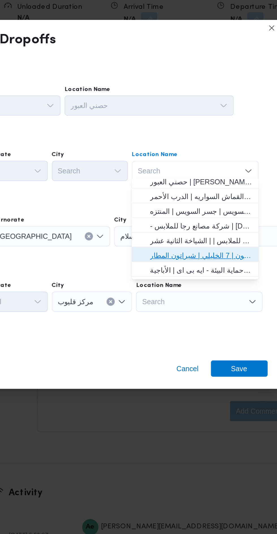
click at [214, 268] on span "حصني -شيراتون | 7 الخليلي | شيراتون المطار" at bounding box center [203, 269] width 57 height 7
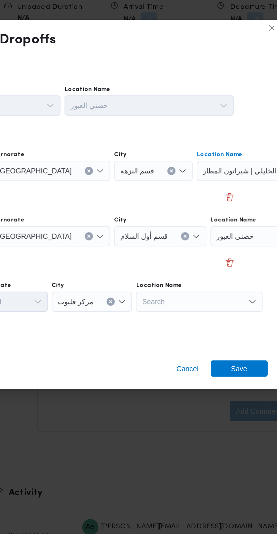
click at [258, 224] on button "Clear input" at bounding box center [260, 221] width 5 height 5
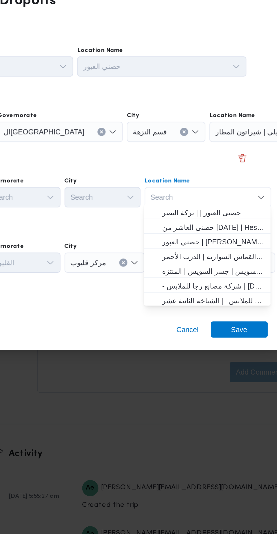
scroll to position [716, 0]
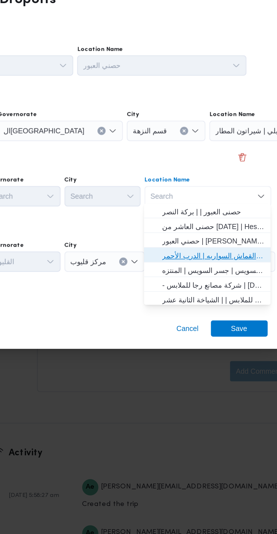
click at [227, 292] on span "حصني الازهر | سوق الازهر كل انواع القماش السواريه | الدرب الأحمر" at bounding box center [210, 291] width 57 height 7
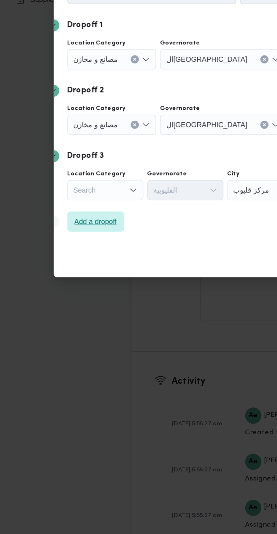
click at [68, 313] on span "Add a dropoff" at bounding box center [54, 312] width 32 height 11
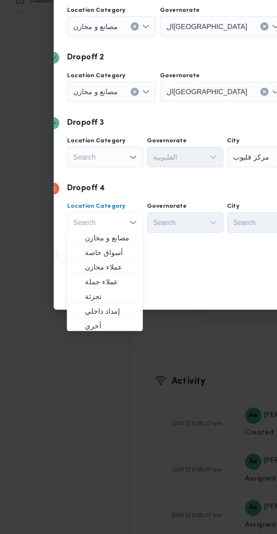
click at [73, 275] on icon "Open list of options" at bounding box center [74, 276] width 5 height 5
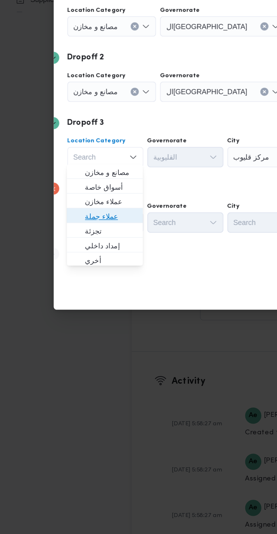
click at [72, 306] on span "عملاء جملة" at bounding box center [62, 309] width 29 height 7
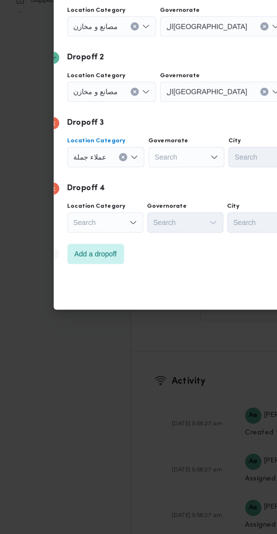
click at [118, 275] on icon "Open list of options" at bounding box center [120, 276] width 5 height 5
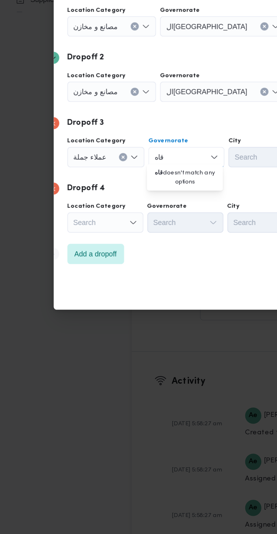
scroll to position [0, 0]
type input "قاه"
click at [110, 284] on span "ال قاه رة" at bounding box center [106, 284] width 29 height 7
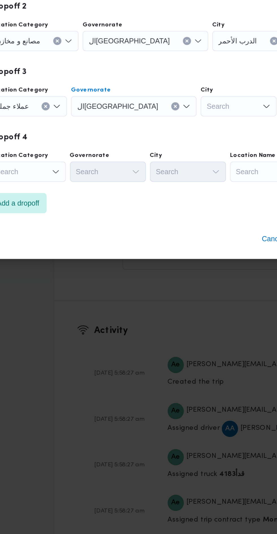
scroll to position [716, 0]
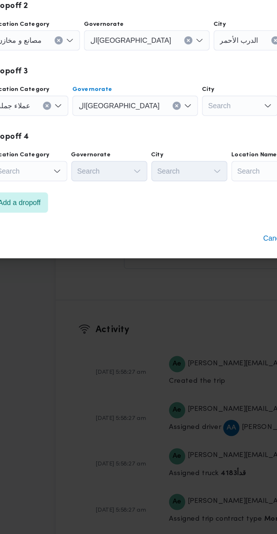
click at [162, 209] on div "Search" at bounding box center [184, 203] width 44 height 11
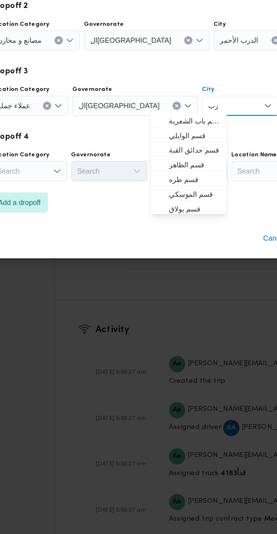
scroll to position [0, 0]
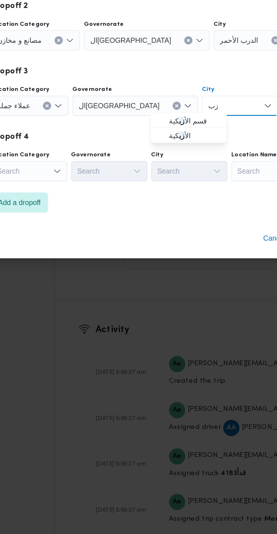
type input "زب"
click at [155, 284] on span "قسم الأ زب كية" at bounding box center [151, 284] width 29 height 7
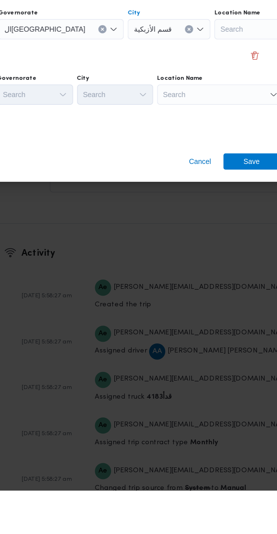
scroll to position [716, 0]
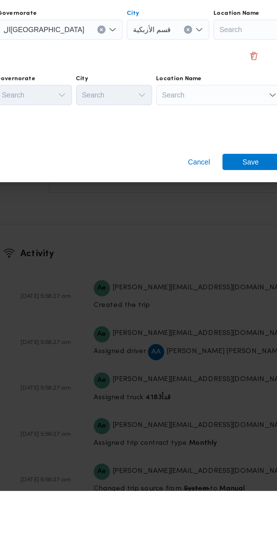
click at [208, 209] on div "Search" at bounding box center [243, 203] width 71 height 11
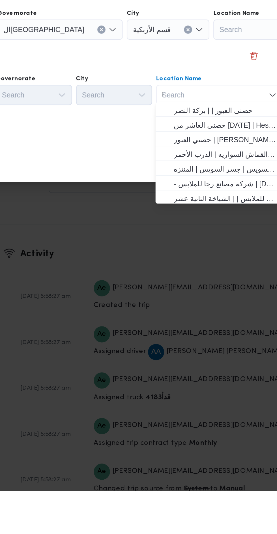
scroll to position [0, 0]
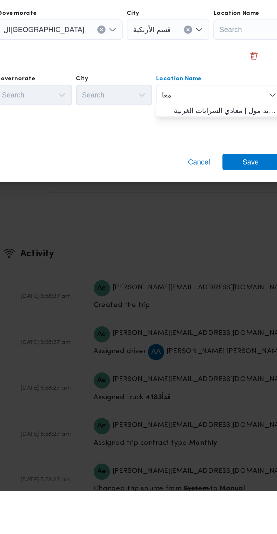
type input "معا"
click at [203, 323] on span "حصني -ال معا دي | ميدان المعادي جراند مول | معادي السرايات الغربية" at bounding box center [210, 321] width 57 height 7
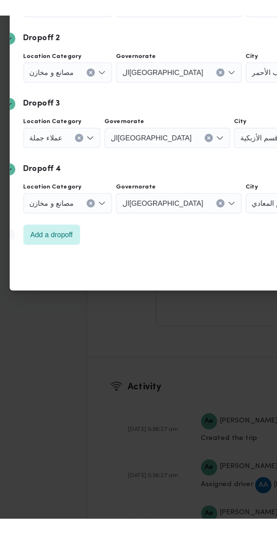
scroll to position [716, 0]
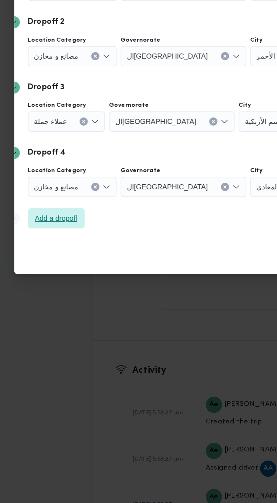
click at [65, 313] on span "Add a dropoff" at bounding box center [54, 316] width 24 height 7
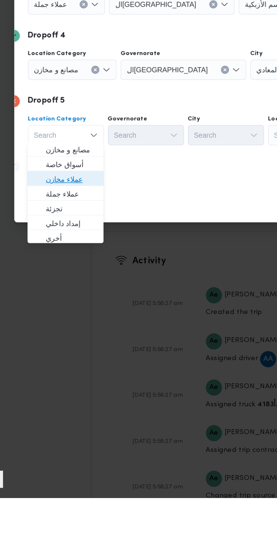
click at [74, 355] on span "عملاء مخازن" at bounding box center [62, 356] width 29 height 7
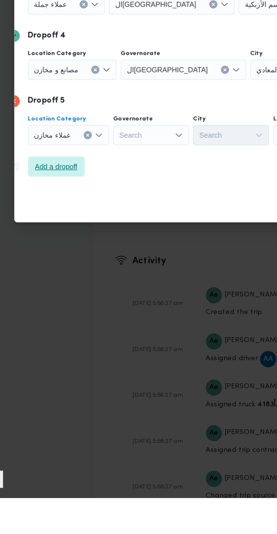
click at [65, 350] on span "Add a dropoff" at bounding box center [54, 348] width 24 height 7
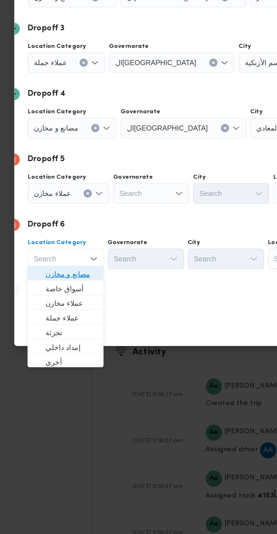
click at [74, 359] on span "مصانع و مخازن" at bounding box center [62, 358] width 29 height 7
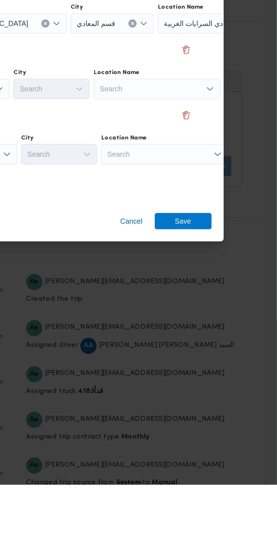
click at [225, 172] on div "Search" at bounding box center [243, 166] width 71 height 11
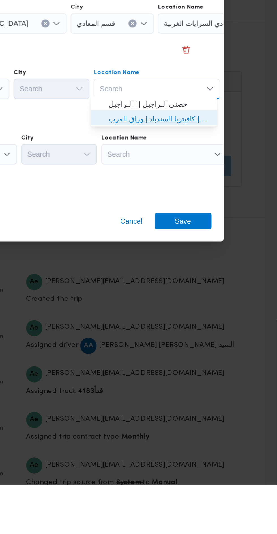
click at [226, 332] on span "مخزن المستقبل _ القومية امبابة | كافيتريا السندباد | وراق العرب" at bounding box center [211, 329] width 57 height 7
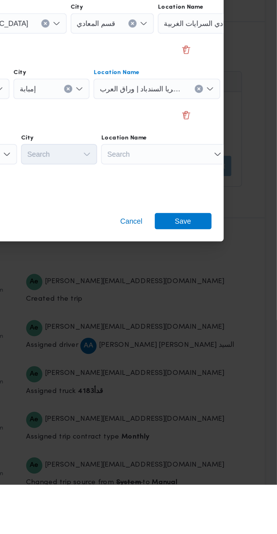
click at [220, 172] on div "Search" at bounding box center [243, 166] width 71 height 11
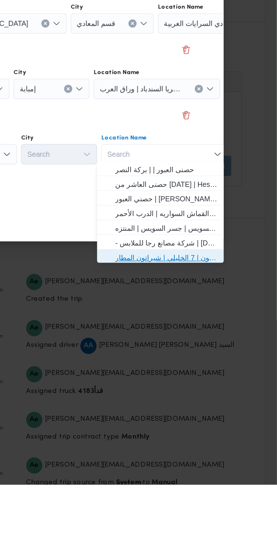
click at [220, 407] on span "حصني -شيراتون | 7 الخليلي | شيراتون المطار" at bounding box center [215, 407] width 57 height 7
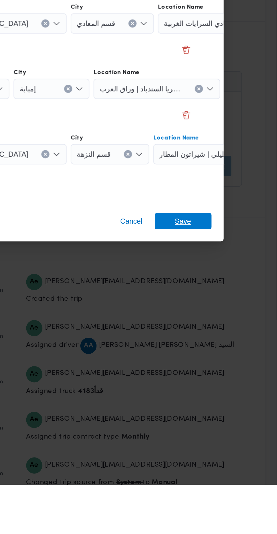
click at [234, 382] on span "Save" at bounding box center [225, 386] width 32 height 9
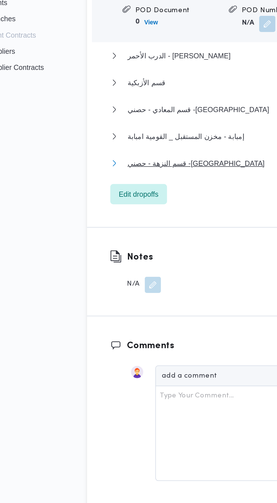
click at [160, 245] on button "قسم النزهة - حصني -شيراتون" at bounding box center [172, 241] width 171 height 7
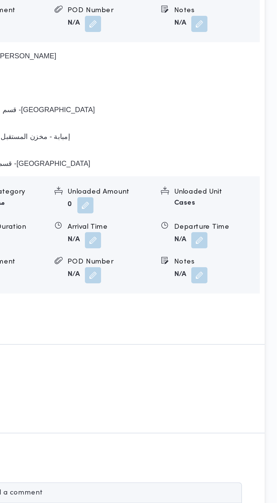
click at [238, 289] on button "button" at bounding box center [233, 284] width 9 height 9
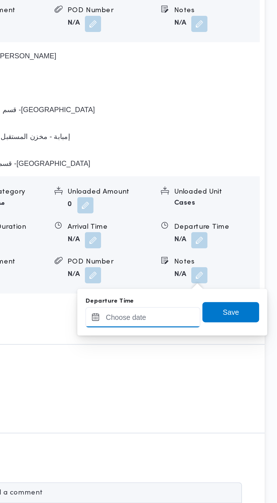
click at [223, 328] on input "Departure Time" at bounding box center [202, 327] width 64 height 11
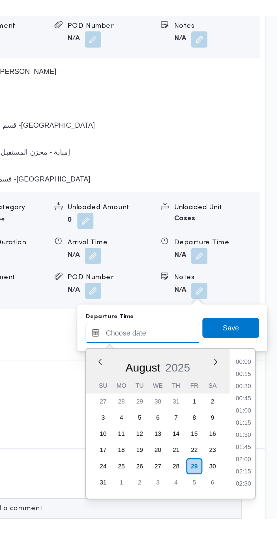
scroll to position [491, 0]
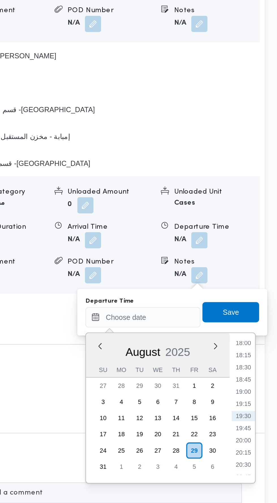
click at [261, 343] on li "18:00" at bounding box center [258, 343] width 13 height 6
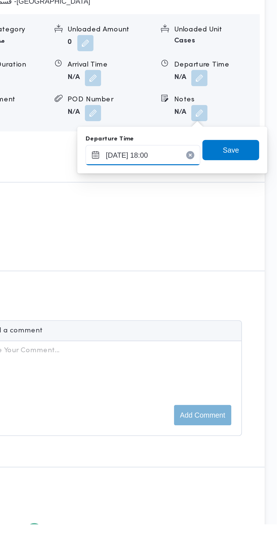
scroll to position [716, 0]
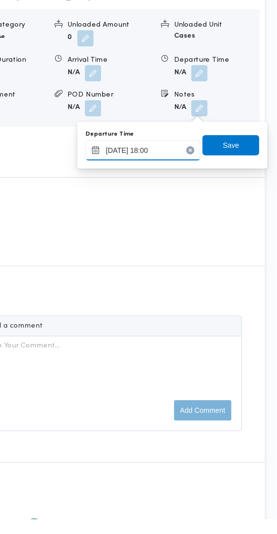
click at [215, 326] on input "[DATE] 18:00" at bounding box center [202, 327] width 64 height 11
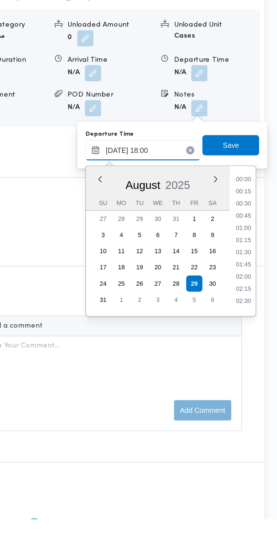
scroll to position [450, 0]
click at [262, 357] on li "17:00" at bounding box center [258, 356] width 13 height 6
type input "29/08/2025 17:00"
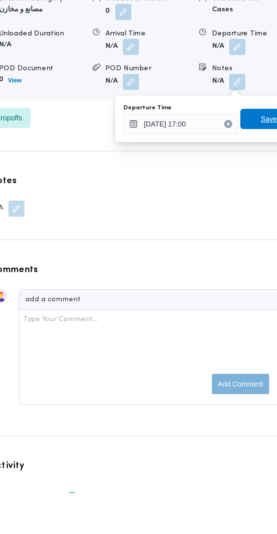
click at [249, 324] on span "Save" at bounding box center [251, 325] width 9 height 7
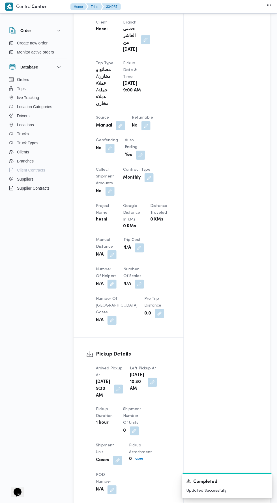
scroll to position [274, 0]
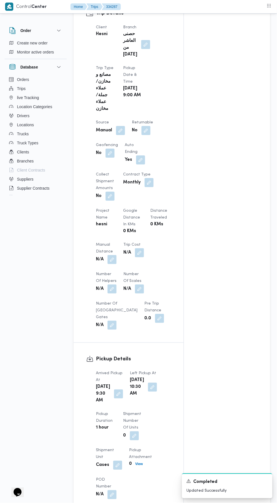
click at [114, 261] on button "button" at bounding box center [112, 259] width 9 height 9
click at [111, 284] on input "Manual Distance" at bounding box center [94, 284] width 56 height 11
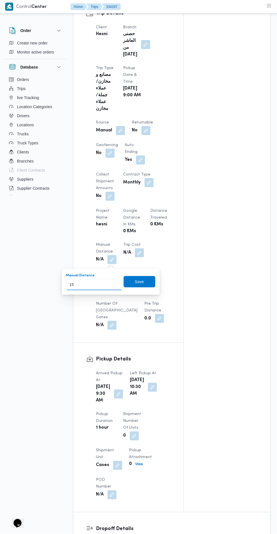
type input "157"
click at [146, 284] on span "Save" at bounding box center [140, 281] width 32 height 11
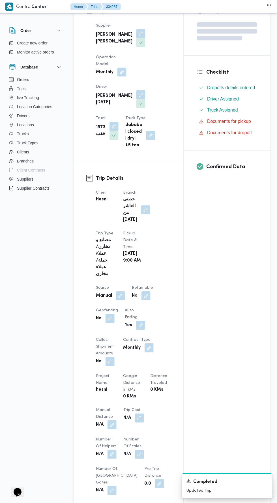
scroll to position [109, 0]
click at [147, 212] on button "button" at bounding box center [145, 209] width 9 height 9
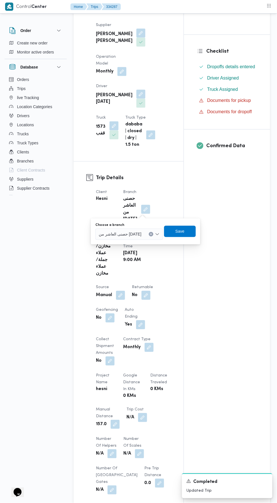
click at [143, 236] on div "حصنى العاشر من [DATE]" at bounding box center [129, 234] width 68 height 11
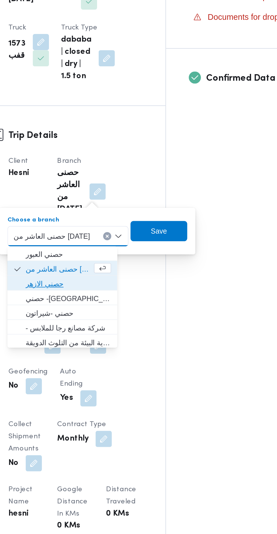
click at [135, 258] on span "حصني الازهر" at bounding box center [130, 261] width 48 height 7
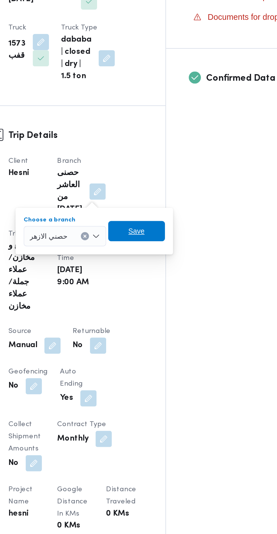
click at [178, 227] on span "Save" at bounding box center [168, 231] width 32 height 11
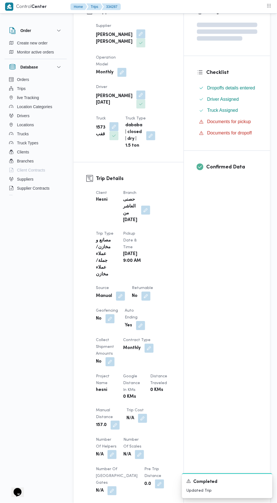
scroll to position [0, 0]
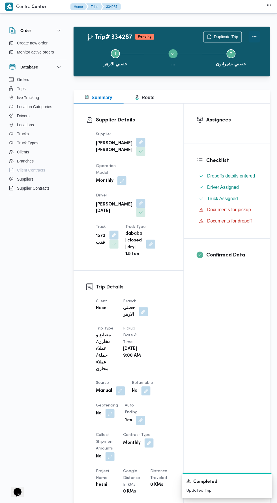
click at [255, 36] on button "Actions" at bounding box center [254, 36] width 11 height 11
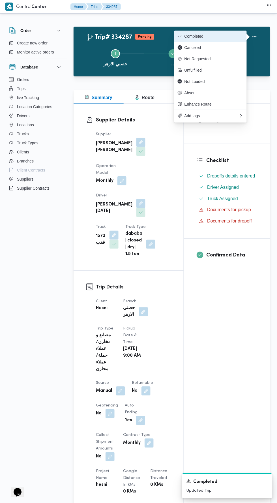
click at [230, 37] on span "Completed" at bounding box center [214, 36] width 59 height 5
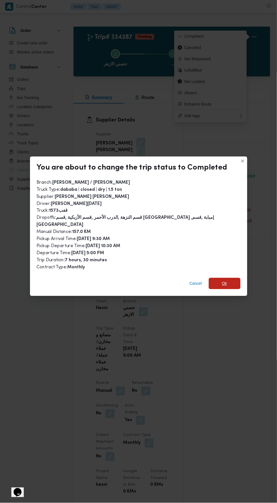
click at [222, 280] on span "Ok" at bounding box center [224, 283] width 5 height 7
